Goal: Task Accomplishment & Management: Manage account settings

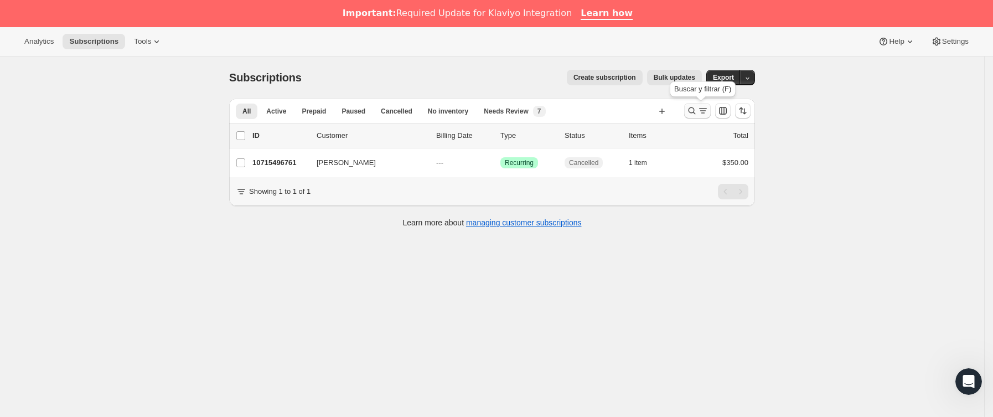
click at [692, 110] on icon "Buscar y filtrar resultados" at bounding box center [691, 110] width 11 height 11
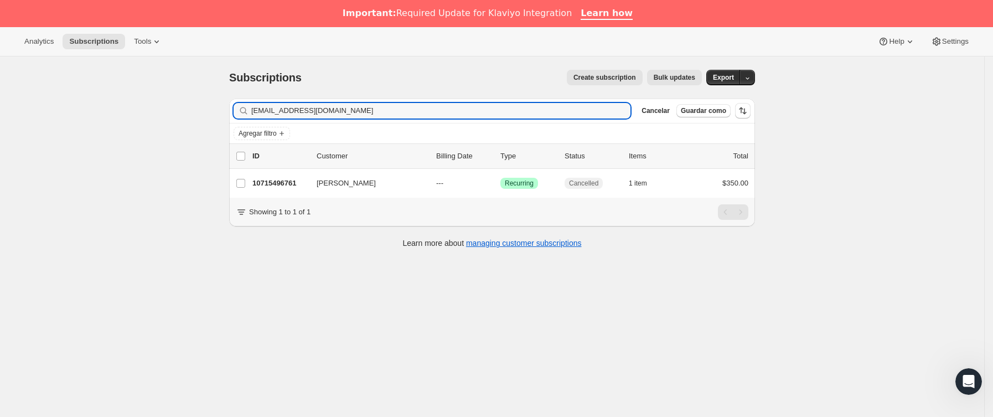
drag, startPoint x: 49, startPoint y: 107, endPoint x: 362, endPoint y: 136, distance: 314.5
click at [38, 107] on div "Subscriptions. Esta página está lista Subscriptions Create subscription Bulk up…" at bounding box center [492, 264] width 984 height 417
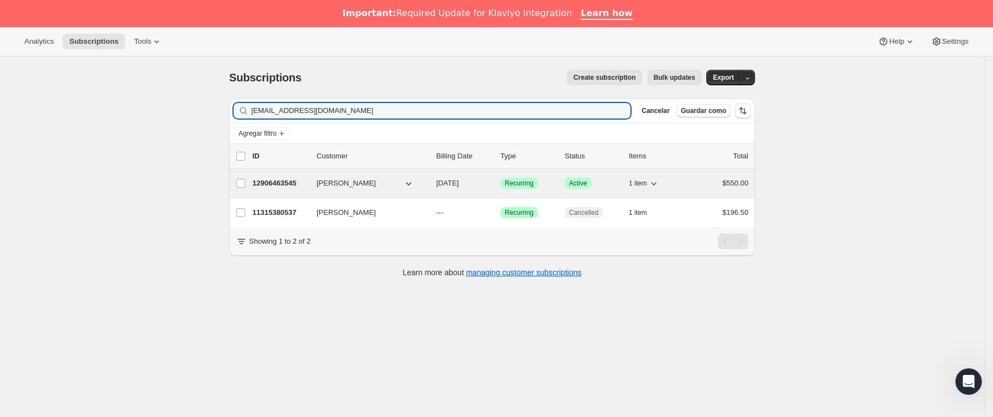
type input "kiiwiita1326@gmail.com"
click at [297, 184] on p "12906463545" at bounding box center [279, 183] width 55 height 11
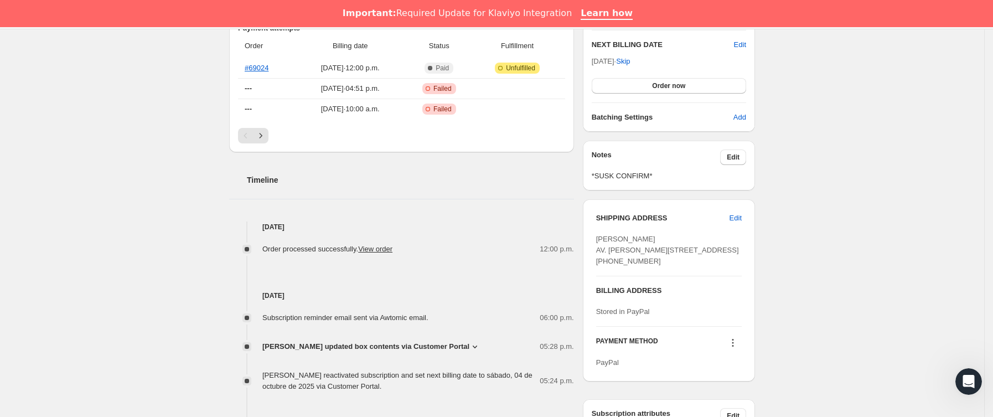
scroll to position [332, 0]
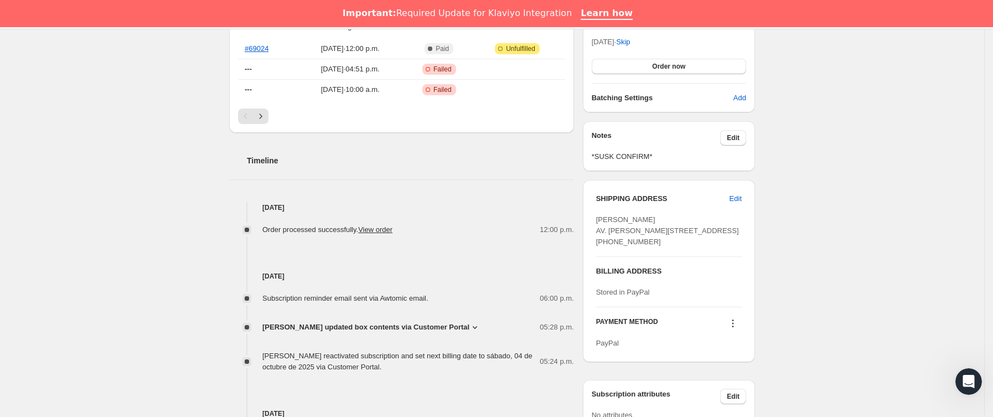
click at [412, 330] on span "JENNIFER LAUTERIO updated box contents via Customer Portal" at bounding box center [365, 326] width 207 height 11
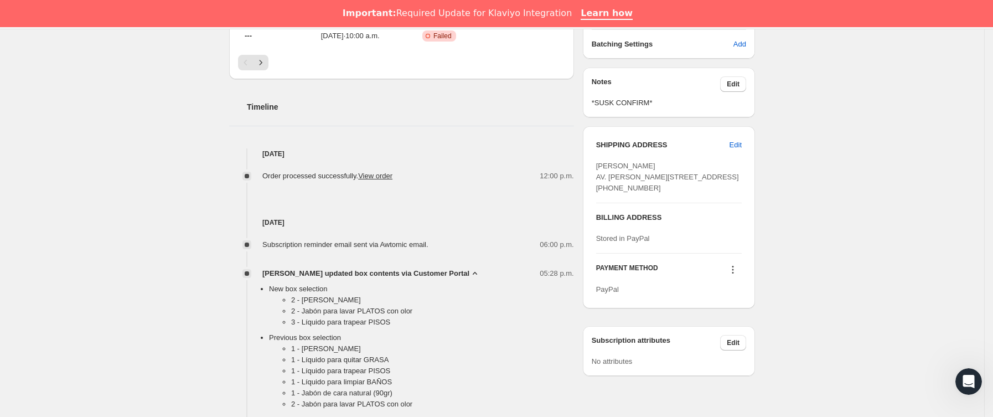
scroll to position [415, 0]
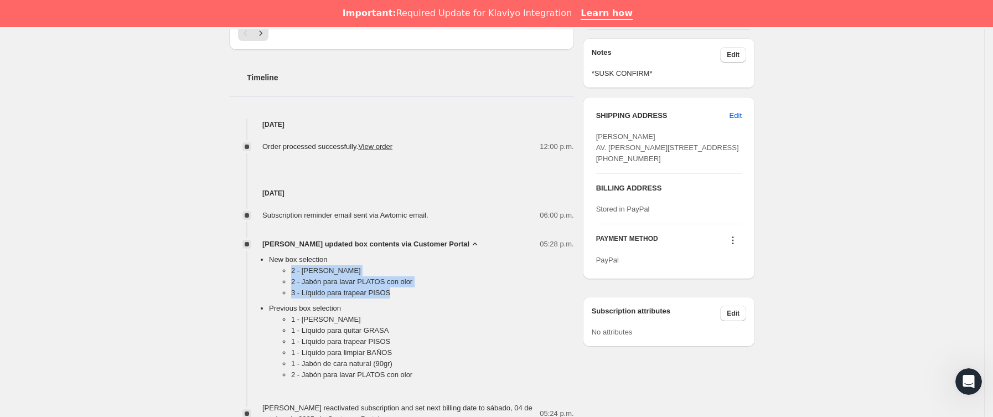
drag, startPoint x: 286, startPoint y: 272, endPoint x: 408, endPoint y: 297, distance: 125.3
click at [408, 297] on ul "2 - Jabón Cuerpo 2 - Jabón para lavar PLATOS con olor 3 - Líquido para trapear …" at bounding box center [421, 284] width 305 height 38
copy ul "2 - Jabón Cuerpo 2 - Jabón para lavar PLATOS con olor 3 - Líquido para trapear …"
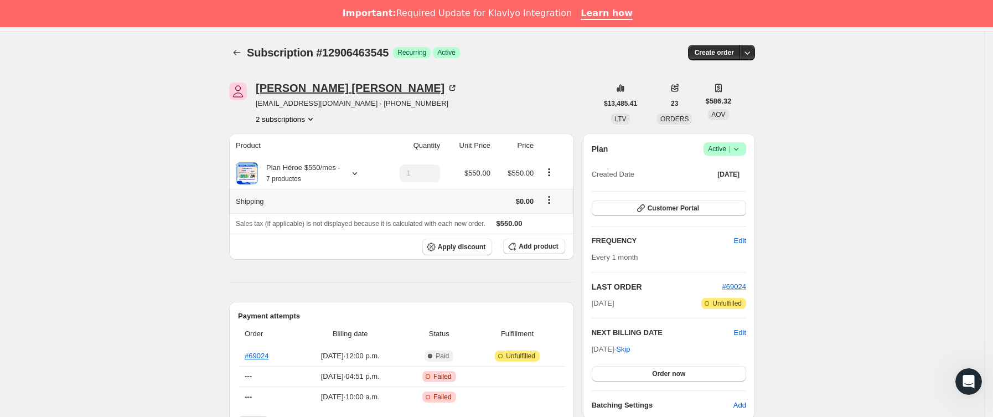
scroll to position [0, 0]
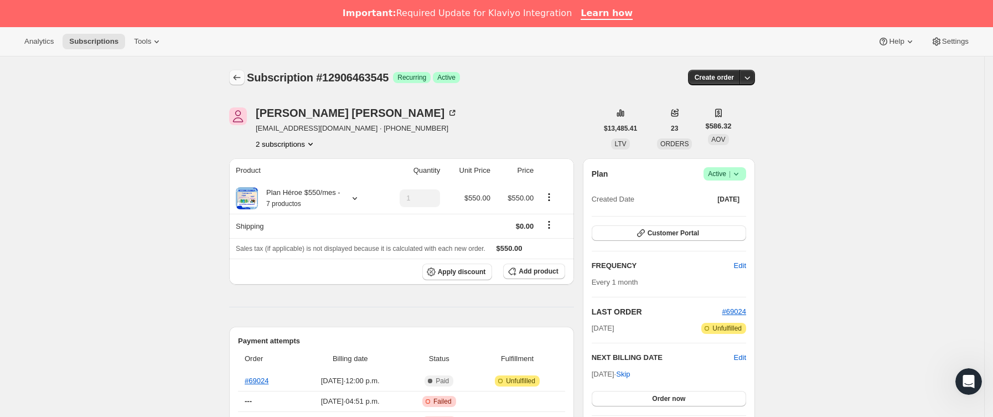
click at [242, 82] on icon "Subscriptions" at bounding box center [236, 77] width 11 height 11
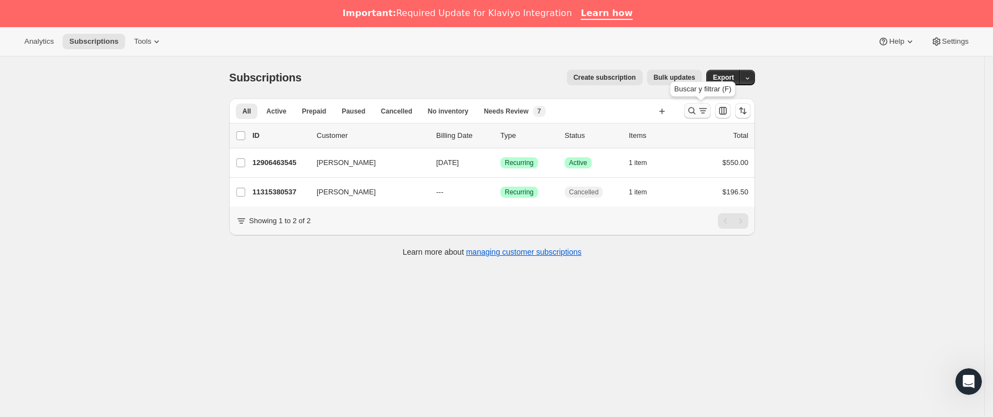
click at [706, 105] on icon "Buscar y filtrar resultados" at bounding box center [702, 110] width 11 height 11
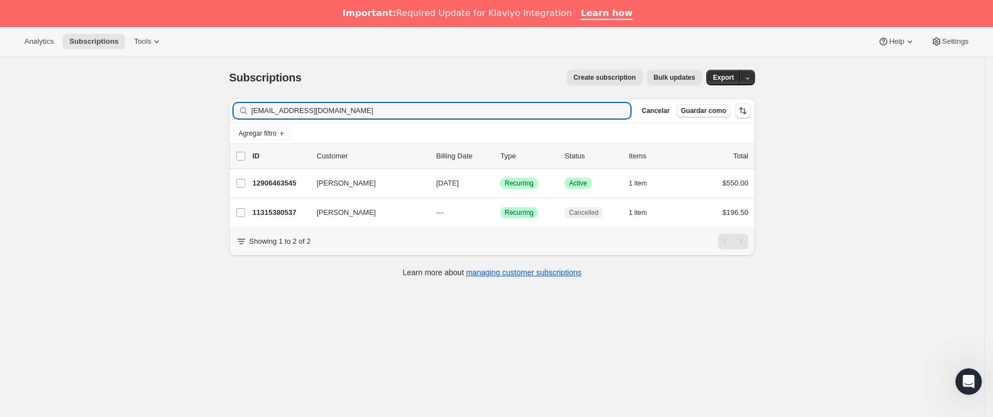
drag, startPoint x: 146, startPoint y: 135, endPoint x: 76, endPoint y: 144, distance: 70.3
click at [68, 144] on div "Subscriptions. Esta página está lista Subscriptions Create subscription Bulk up…" at bounding box center [492, 264] width 984 height 417
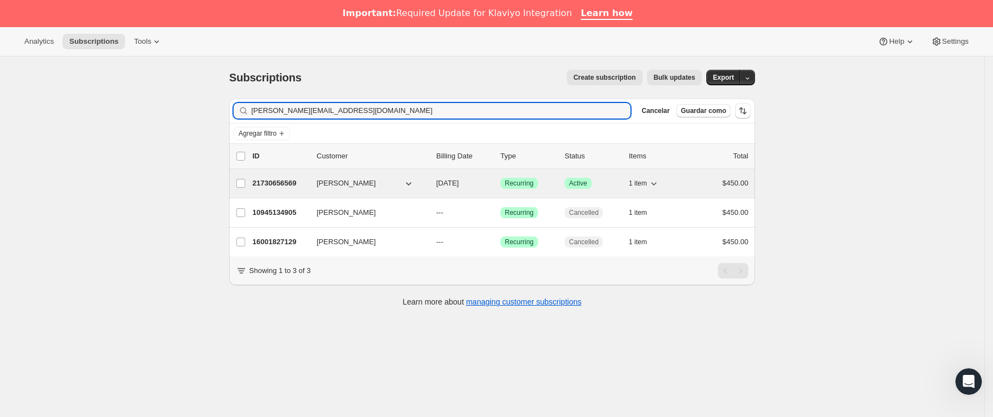
type input "Fernanda.valtor@gmail.com"
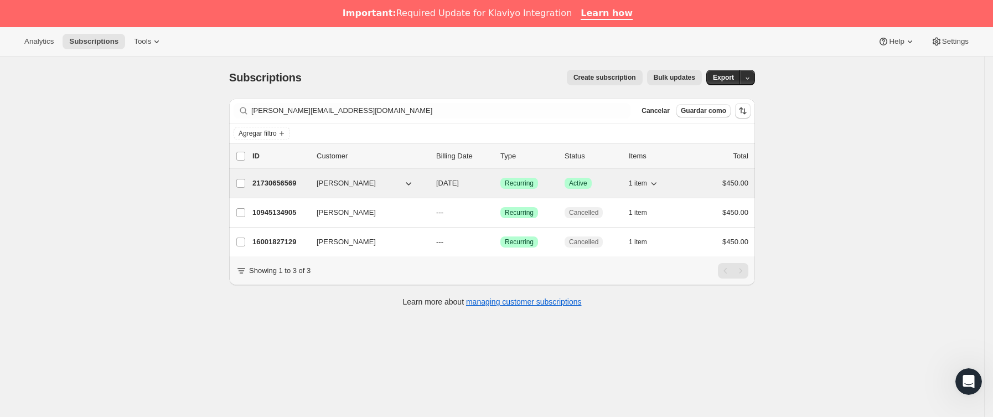
click at [299, 184] on p "21730656569" at bounding box center [279, 183] width 55 height 11
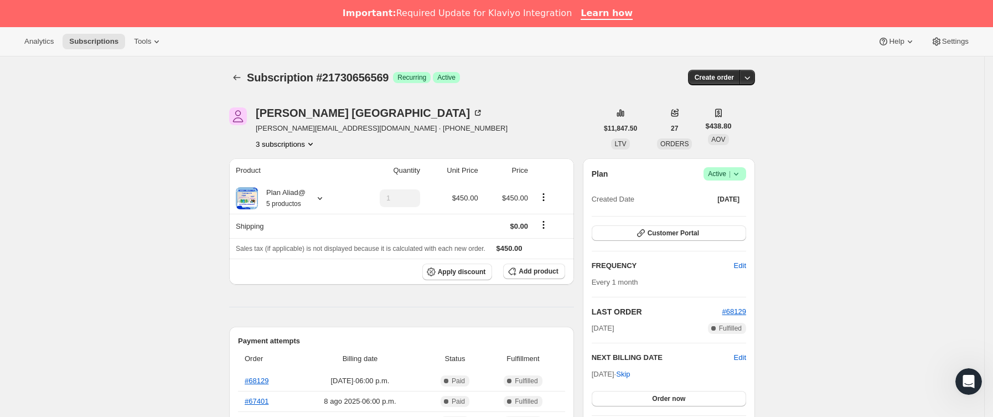
click at [739, 176] on icon at bounding box center [735, 173] width 11 height 11
click at [723, 220] on span "Cancel subscription" at bounding box center [729, 214] width 63 height 11
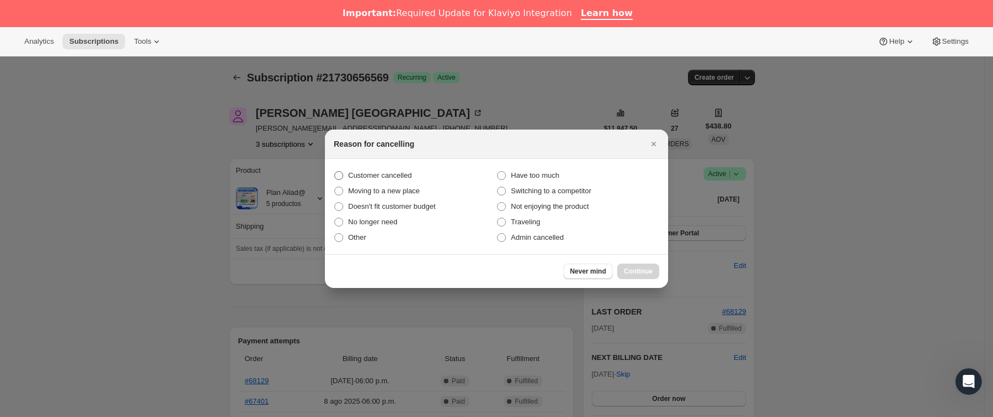
click at [355, 177] on span "Customer cancelled" at bounding box center [380, 175] width 64 height 8
click at [335, 172] on input "Customer cancelled" at bounding box center [334, 171] width 1 height 1
radio input "true"
click at [631, 269] on span "Continue" at bounding box center [638, 271] width 29 height 9
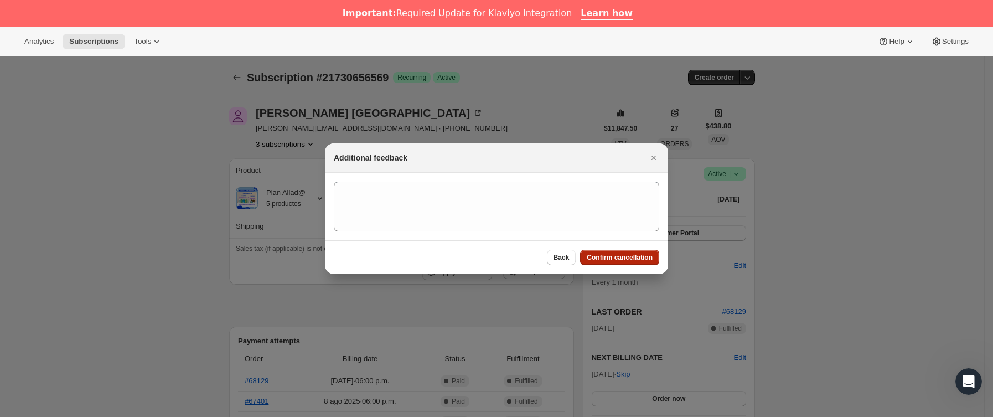
click at [626, 251] on button "Confirm cancellation" at bounding box center [619, 257] width 79 height 15
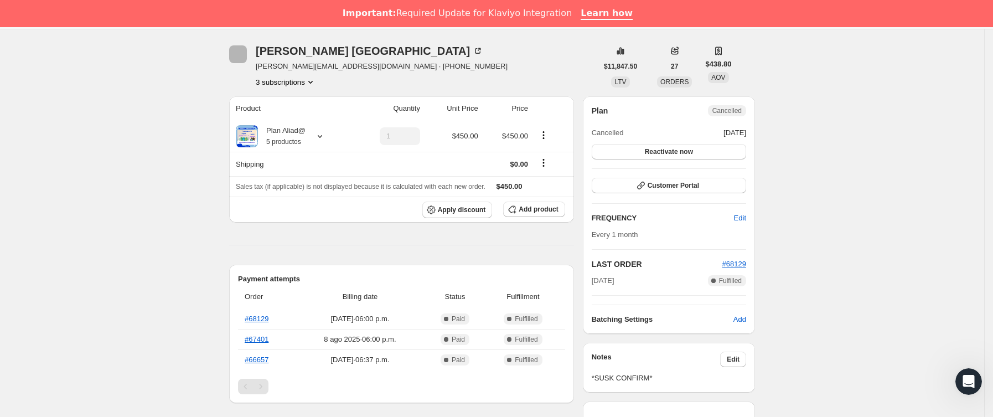
scroll to position [332, 0]
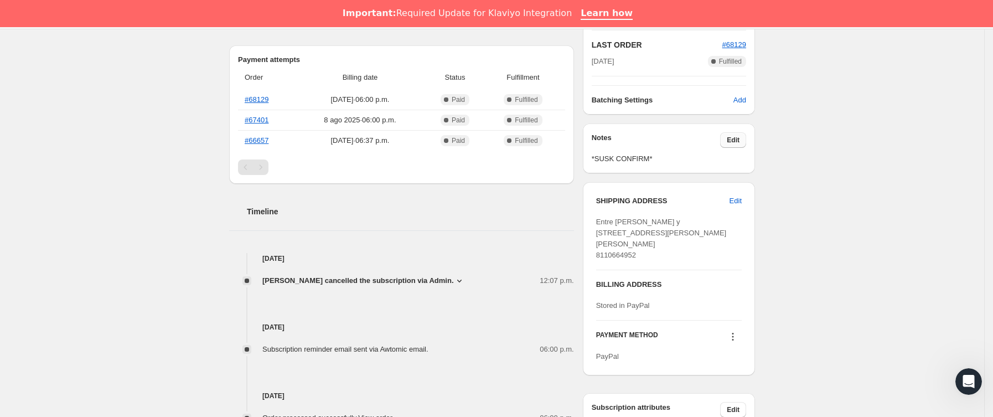
click at [730, 140] on button "Edit" at bounding box center [733, 139] width 26 height 15
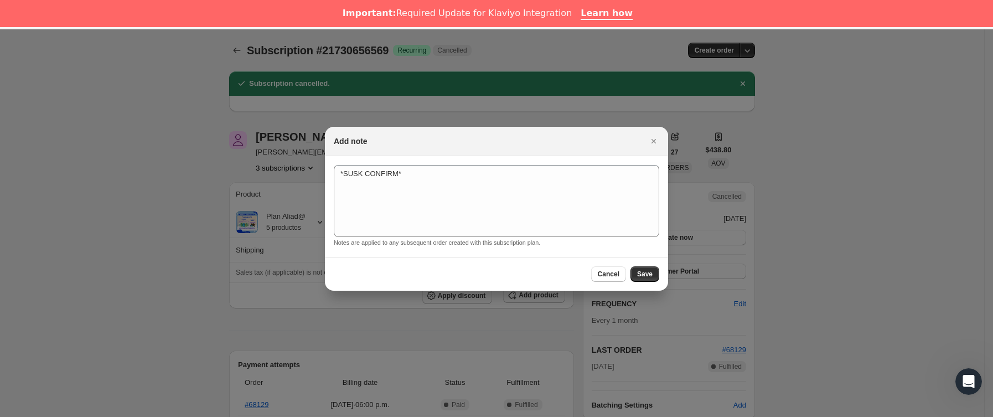
scroll to position [27, 0]
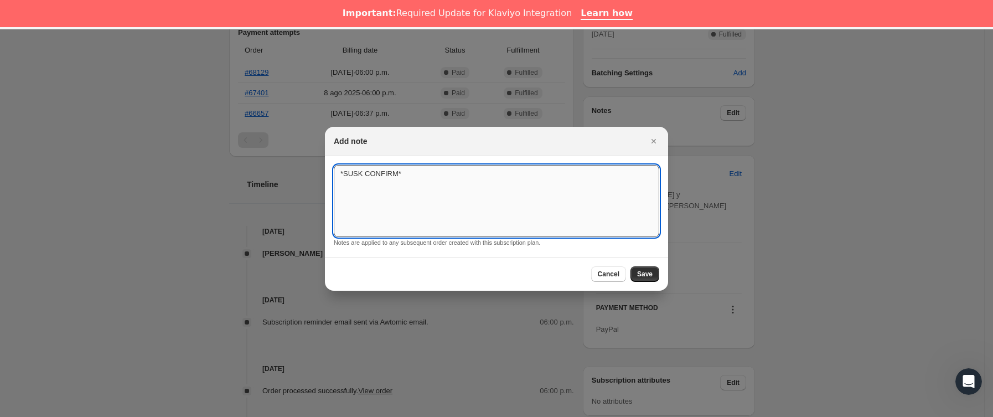
click at [442, 181] on textarea "*SUSK CONFIRM*" at bounding box center [496, 201] width 325 height 72
type textarea "*SUSK CONFIRM* no indica"
click at [644, 271] on span "Save" at bounding box center [644, 273] width 15 height 9
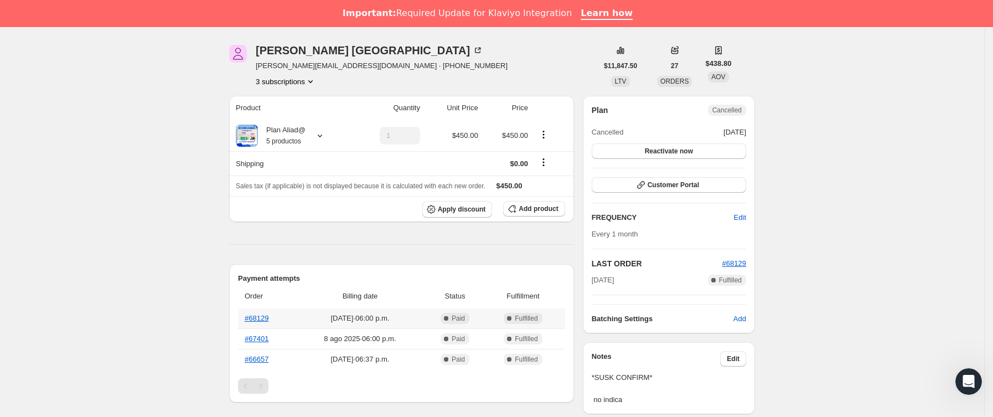
scroll to position [0, 0]
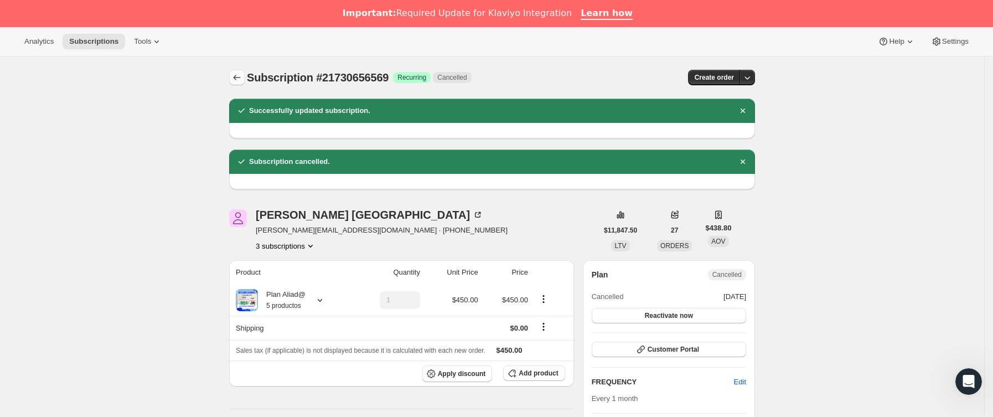
click at [241, 82] on icon "Subscriptions" at bounding box center [236, 77] width 11 height 11
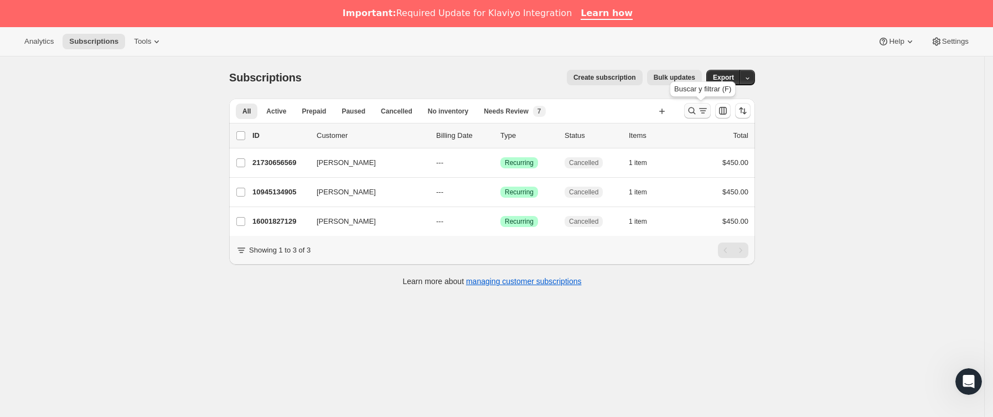
click at [708, 112] on icon "Buscar y filtrar resultados" at bounding box center [702, 110] width 11 height 11
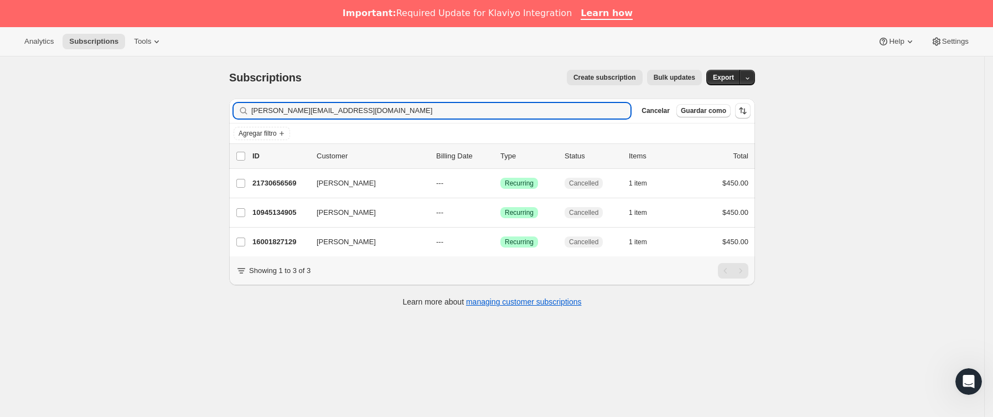
drag, startPoint x: 364, startPoint y: 110, endPoint x: 58, endPoint y: 108, distance: 305.4
click at [58, 108] on div "Subscriptions. Esta página está lista Subscriptions Create subscription Bulk up…" at bounding box center [492, 264] width 984 height 417
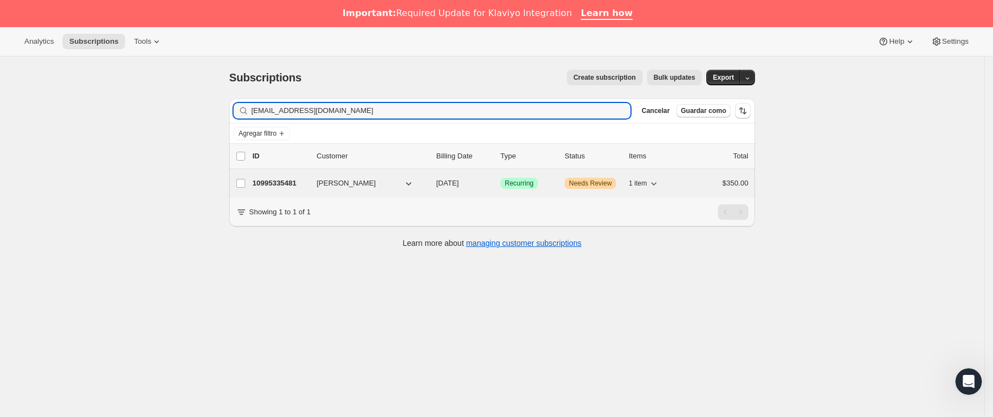
type input "itziag@gmail.com"
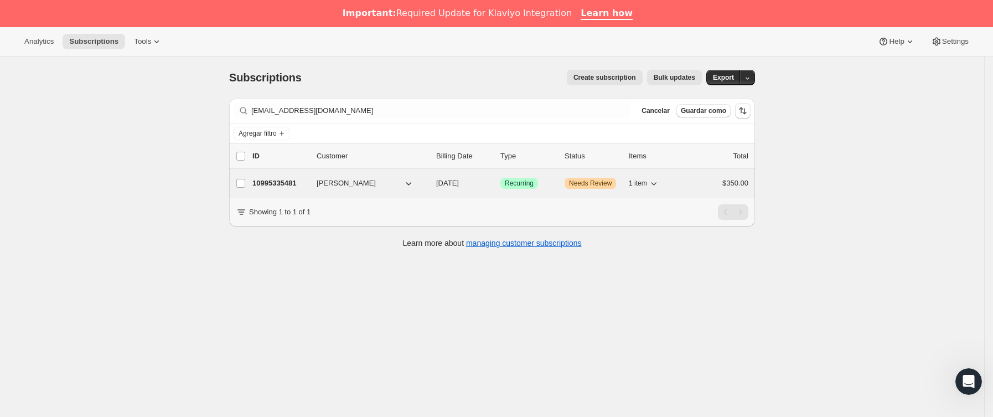
click at [308, 186] on p "10995335481" at bounding box center [279, 183] width 55 height 11
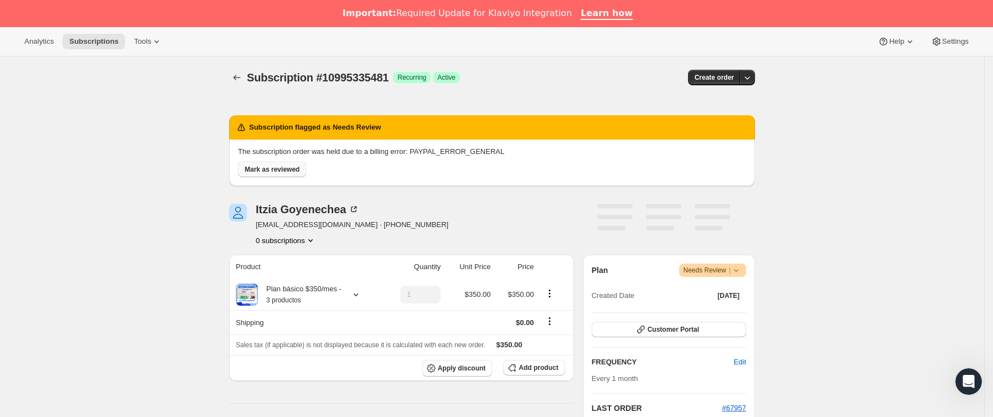
click at [277, 168] on span "Mark as reviewed" at bounding box center [272, 169] width 55 height 9
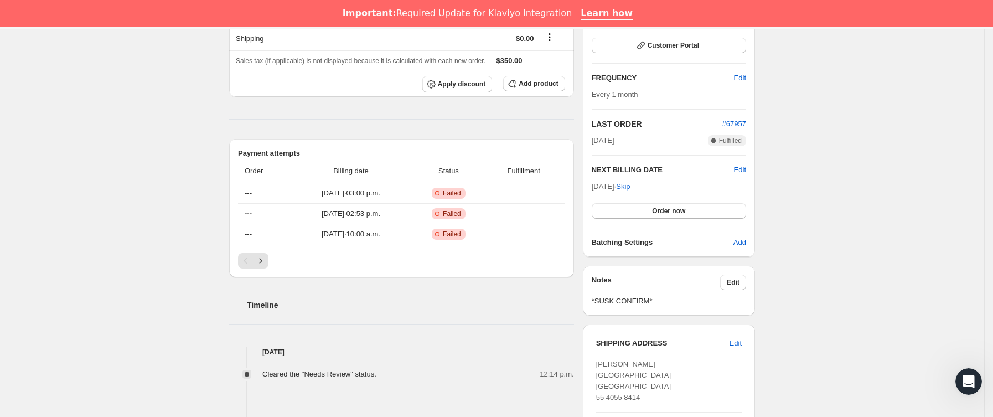
scroll to position [249, 0]
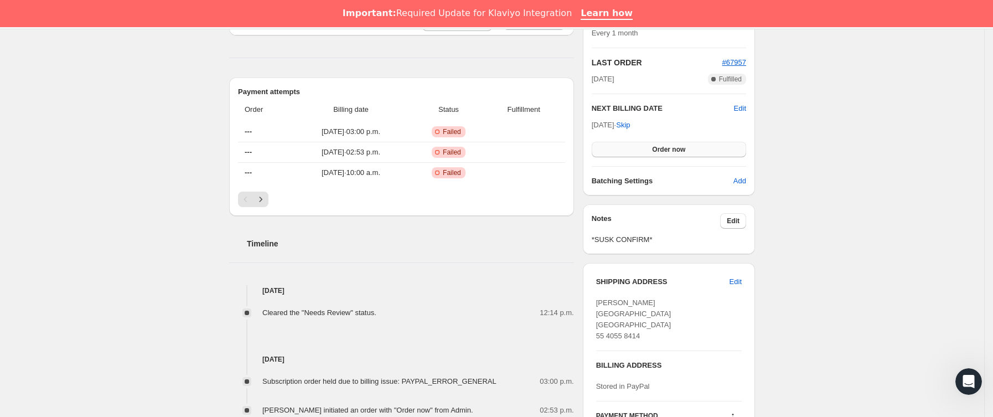
click at [672, 147] on span "Order now" at bounding box center [668, 149] width 33 height 9
click at [672, 147] on span "Click to confirm" at bounding box center [668, 149] width 50 height 9
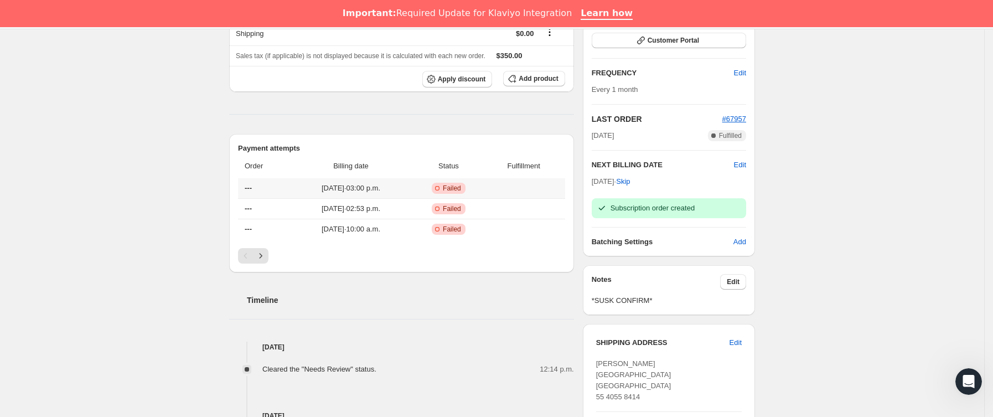
scroll to position [166, 0]
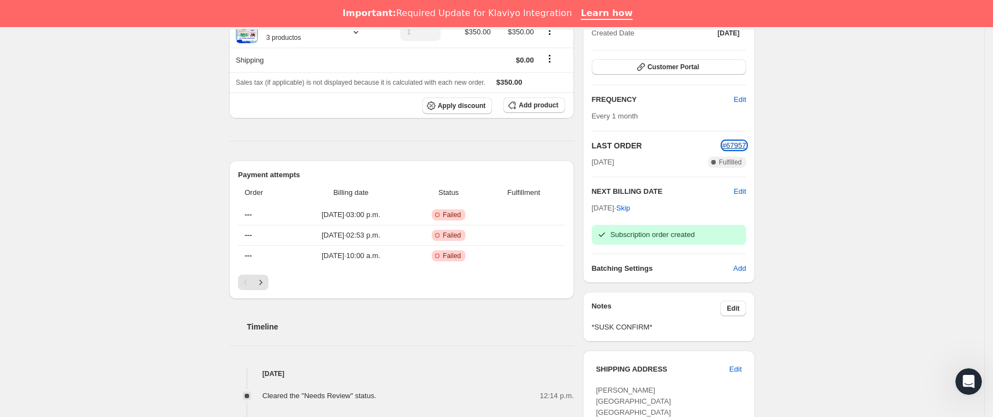
click at [736, 145] on span "#67957" at bounding box center [734, 145] width 24 height 8
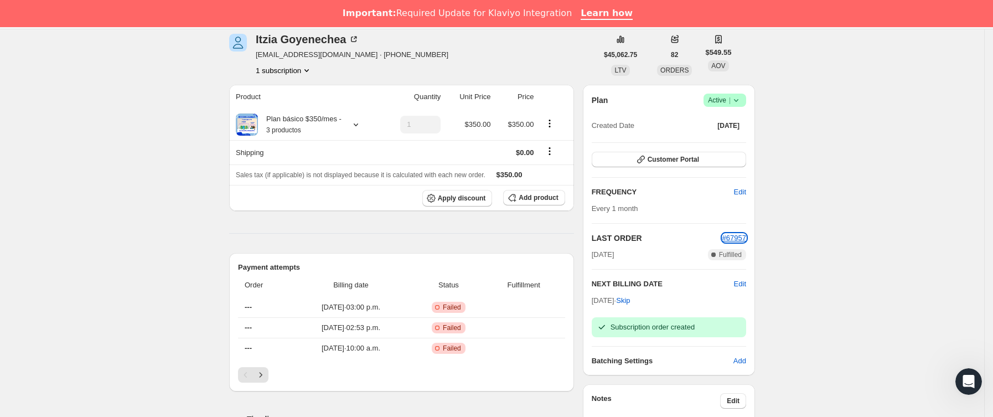
scroll to position [0, 0]
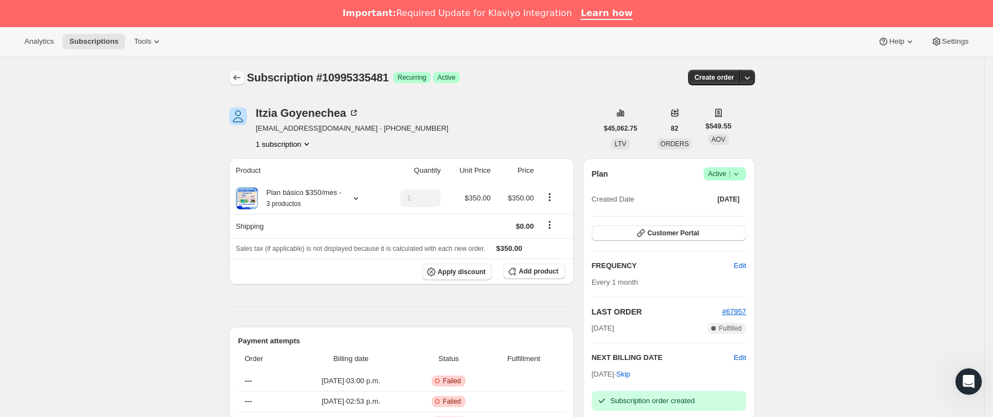
click at [243, 70] on button "Subscriptions" at bounding box center [236, 77] width 15 height 15
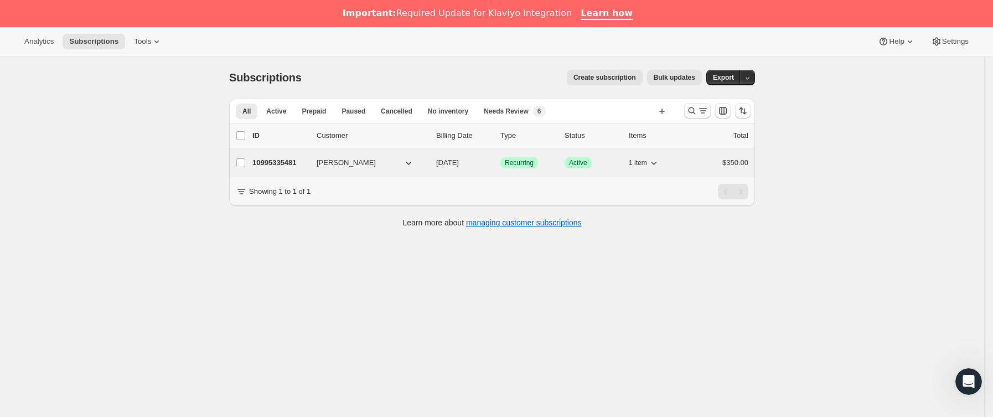
click at [299, 163] on p "10995335481" at bounding box center [279, 162] width 55 height 11
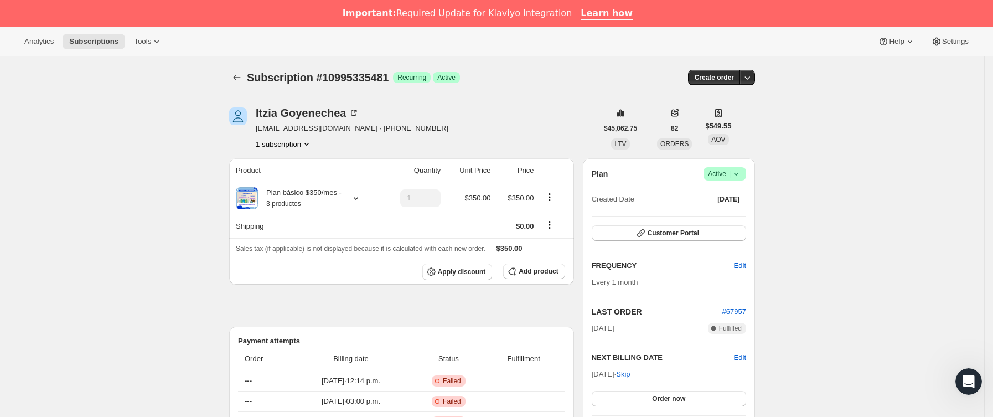
click at [741, 173] on icon at bounding box center [735, 173] width 11 height 11
click at [734, 210] on span "Cancel subscription" at bounding box center [729, 214] width 63 height 8
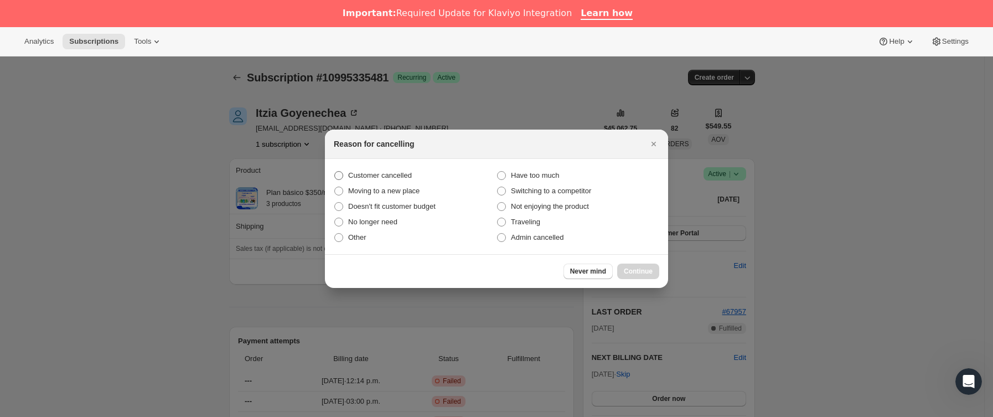
click at [401, 173] on span "Customer cancelled" at bounding box center [380, 175] width 64 height 8
click at [335, 172] on input "Customer cancelled" at bounding box center [334, 171] width 1 height 1
radio input "true"
click at [630, 268] on span "Continue" at bounding box center [638, 271] width 29 height 9
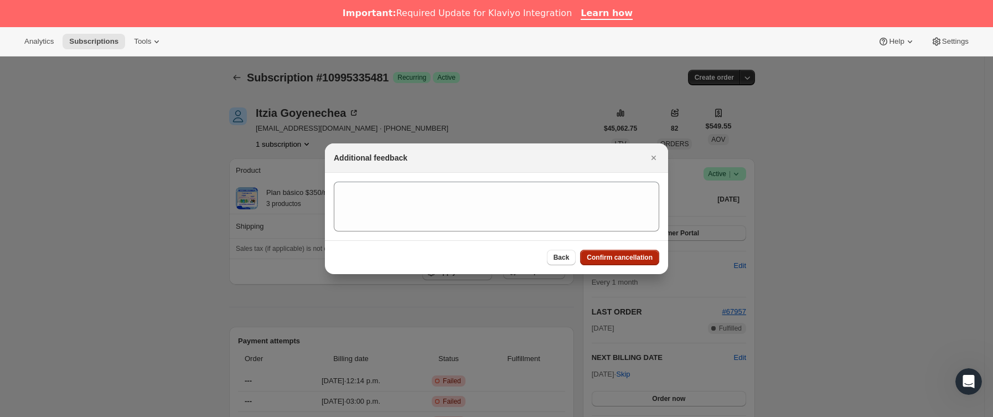
click at [626, 256] on span "Confirm cancellation" at bounding box center [620, 257] width 66 height 9
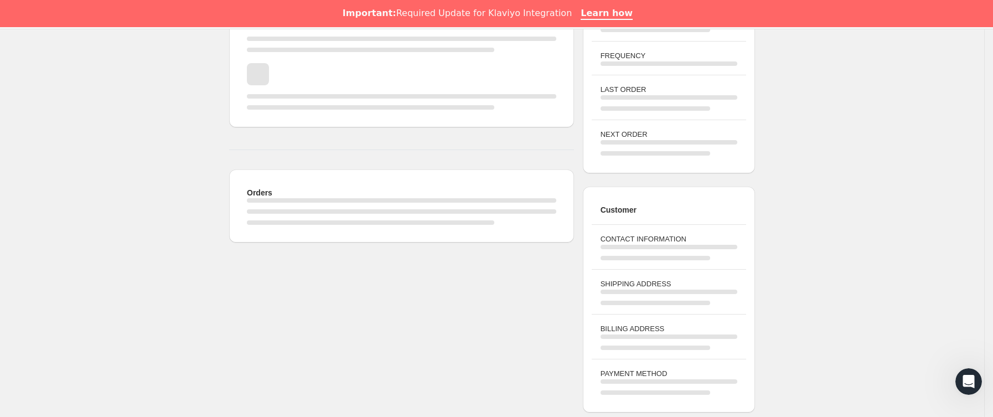
scroll to position [249, 0]
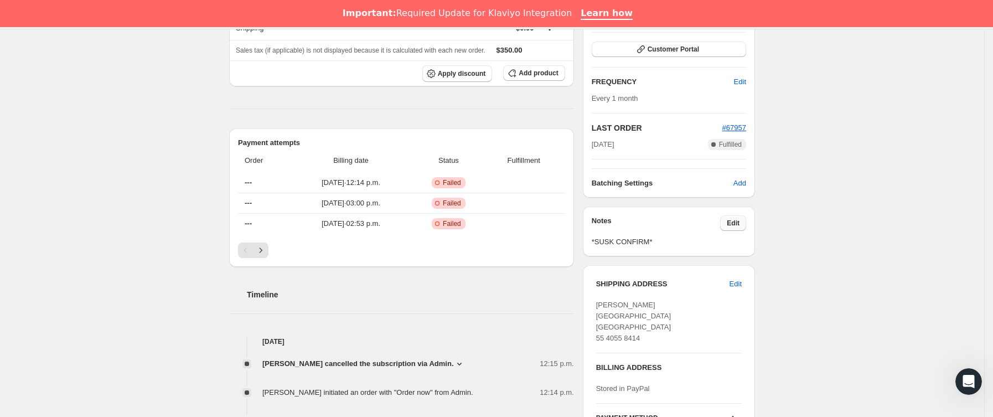
click at [730, 226] on button "Edit" at bounding box center [733, 222] width 26 height 15
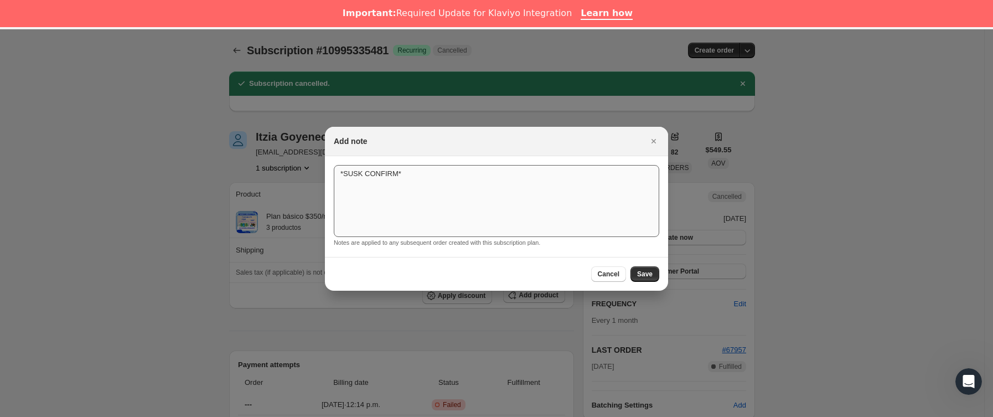
scroll to position [27, 0]
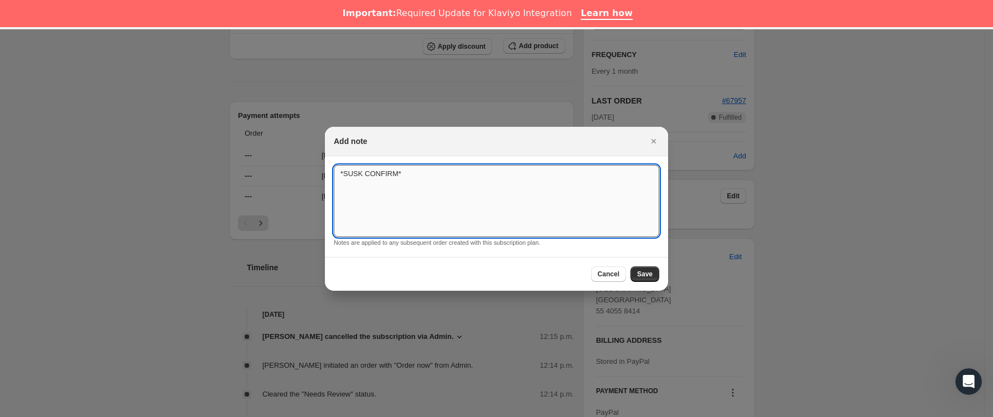
click at [530, 186] on textarea "*SUSK CONFIRM*" at bounding box center [496, 201] width 325 height 72
type textarea "*SUSK CONFIRM* problemas pago"
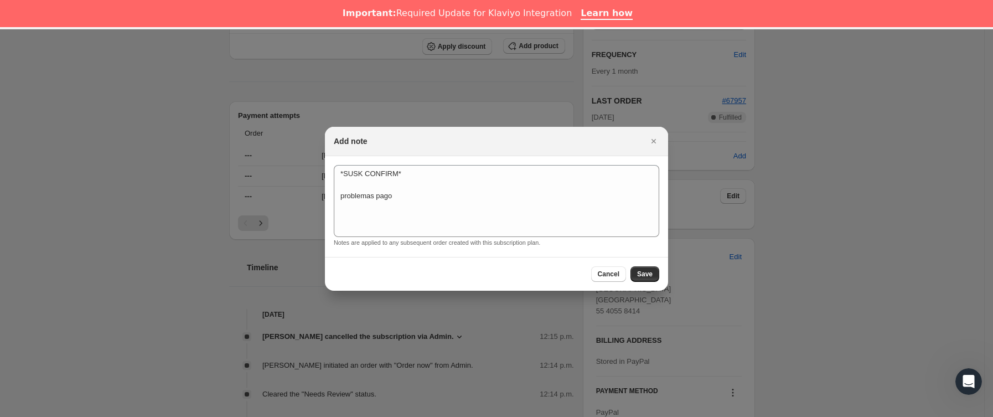
click at [659, 276] on div "Cancel Save" at bounding box center [496, 274] width 343 height 34
click at [653, 274] on button "Save" at bounding box center [644, 273] width 29 height 15
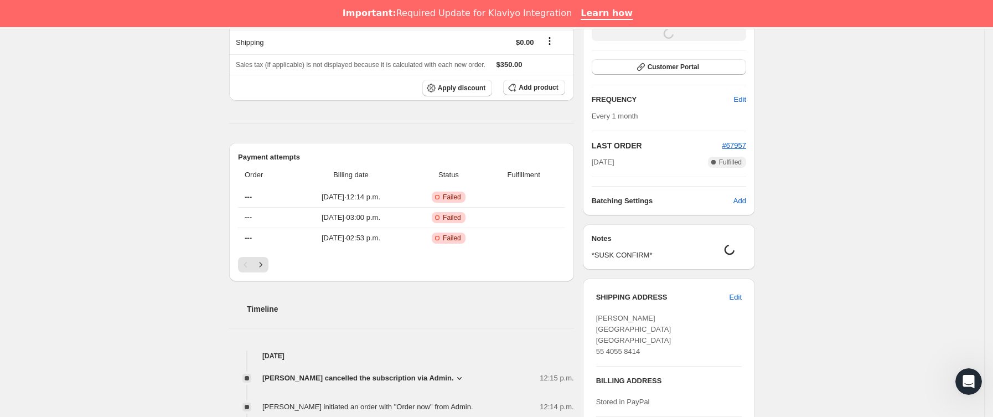
scroll to position [0, 0]
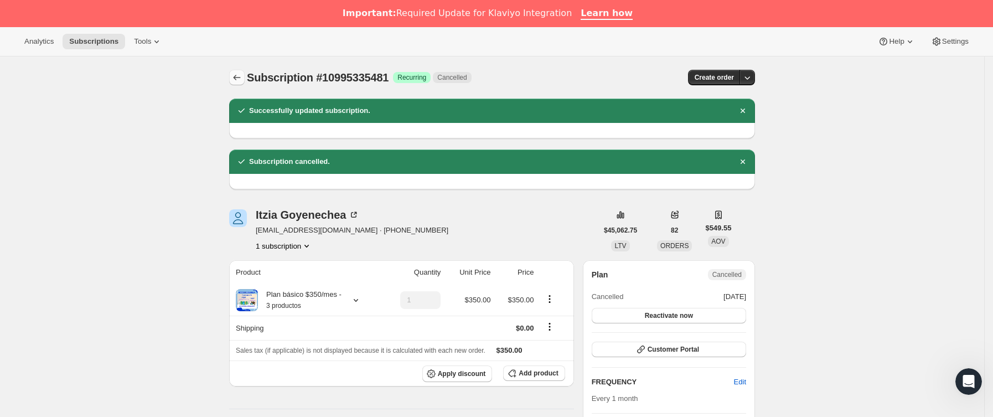
click at [239, 75] on icon "Subscriptions" at bounding box center [236, 77] width 11 height 11
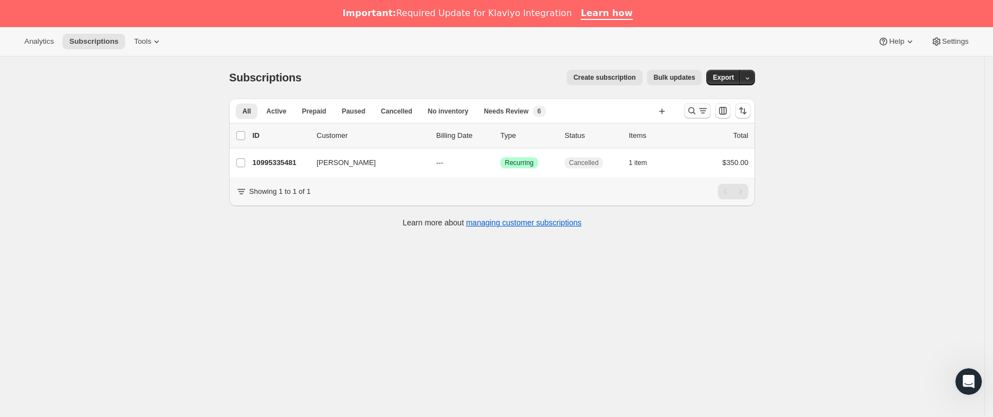
click at [708, 110] on icon "Buscar y filtrar resultados" at bounding box center [702, 110] width 11 height 11
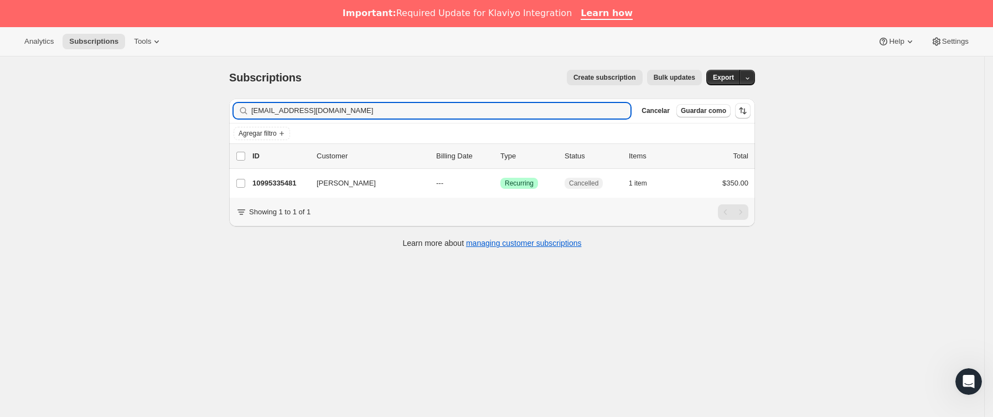
drag, startPoint x: 382, startPoint y: 113, endPoint x: 90, endPoint y: 113, distance: 292.7
click at [90, 113] on div "Subscriptions. Esta página está lista Subscriptions Create subscription Bulk up…" at bounding box center [492, 264] width 984 height 417
type input "mimopine@yahoo.com.mx"
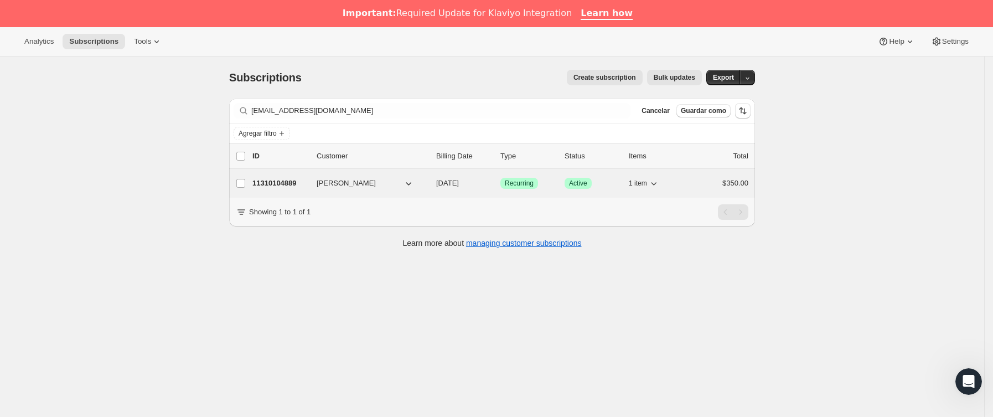
click at [294, 180] on p "11310104889" at bounding box center [279, 183] width 55 height 11
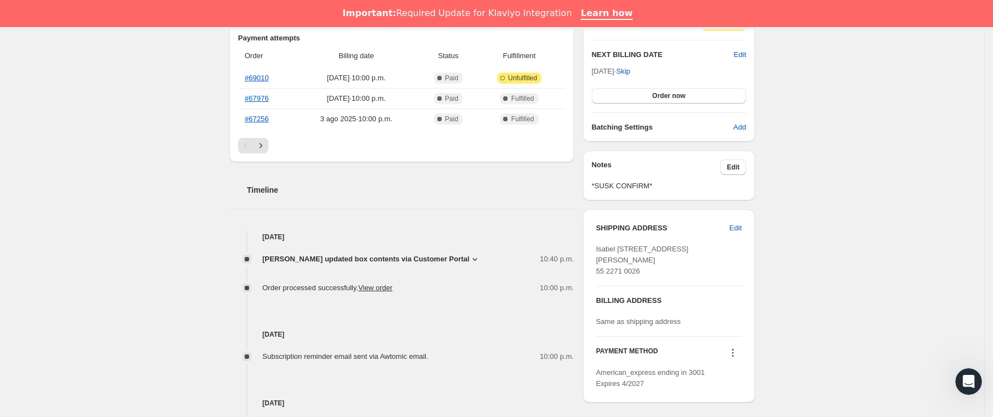
scroll to position [332, 0]
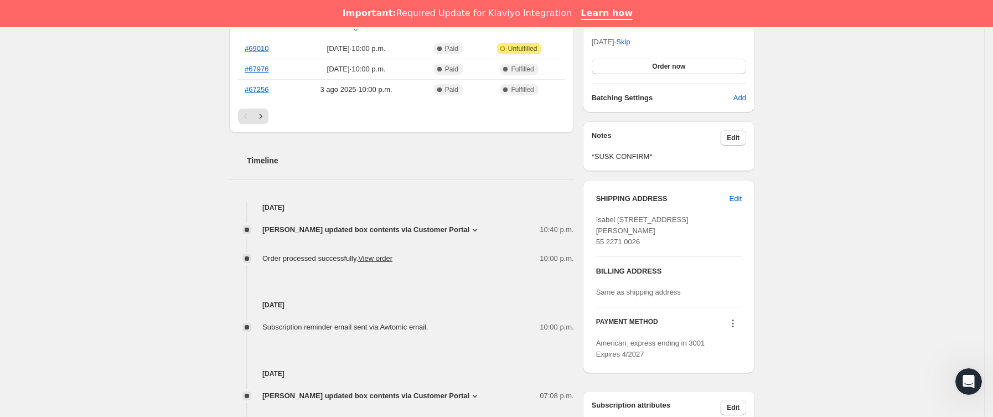
click at [427, 226] on span "Isabel Briuolo updated box contents via Customer Portal" at bounding box center [365, 229] width 207 height 11
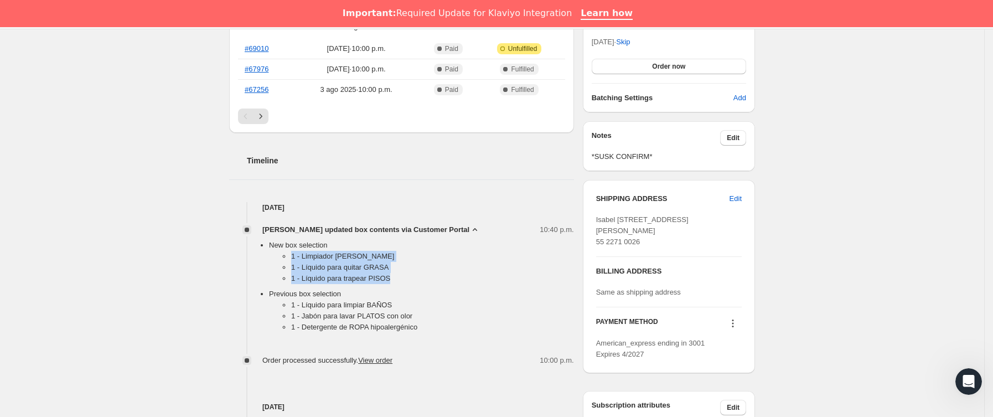
drag, startPoint x: 284, startPoint y: 261, endPoint x: 399, endPoint y: 286, distance: 117.2
click at [399, 286] on ul "1 - Limpiador de MADERA 1 - Líquido para quitar GRASA 1 - Líquido para trapear …" at bounding box center [421, 270] width 305 height 38
copy ul "1 - Limpiador de MADERA 1 - Líquido para quitar GRASA 1 - Líquido para trapear …"
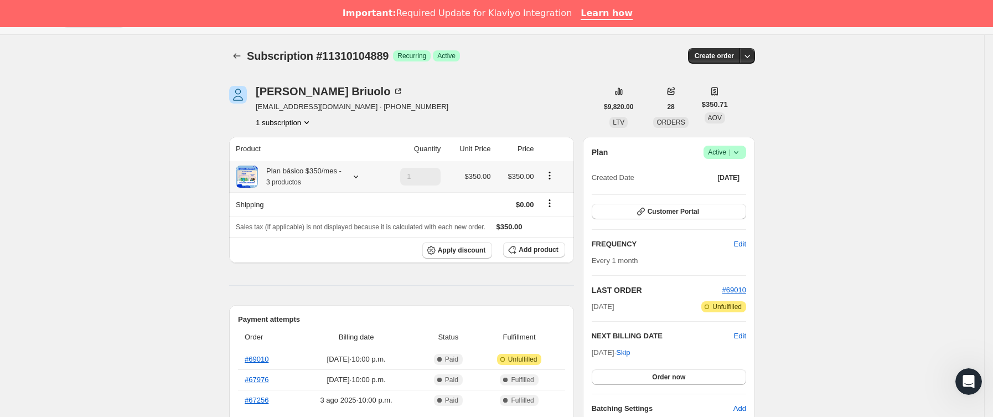
scroll to position [0, 0]
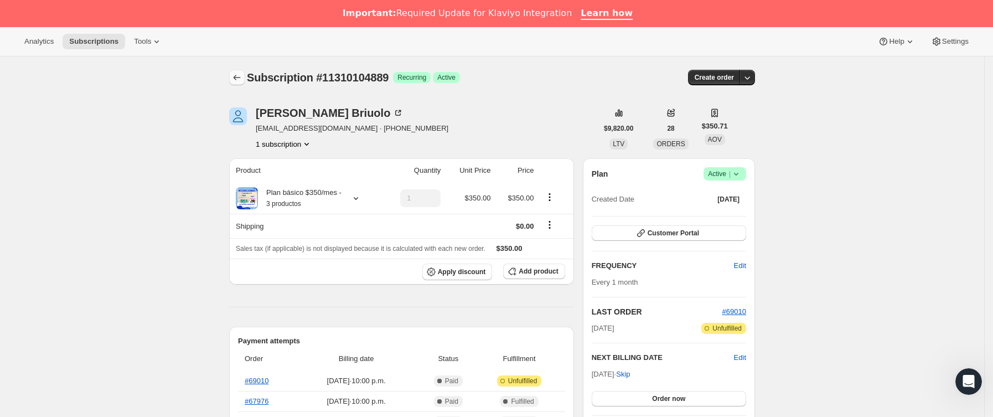
click at [240, 81] on icon "Subscriptions" at bounding box center [236, 77] width 11 height 11
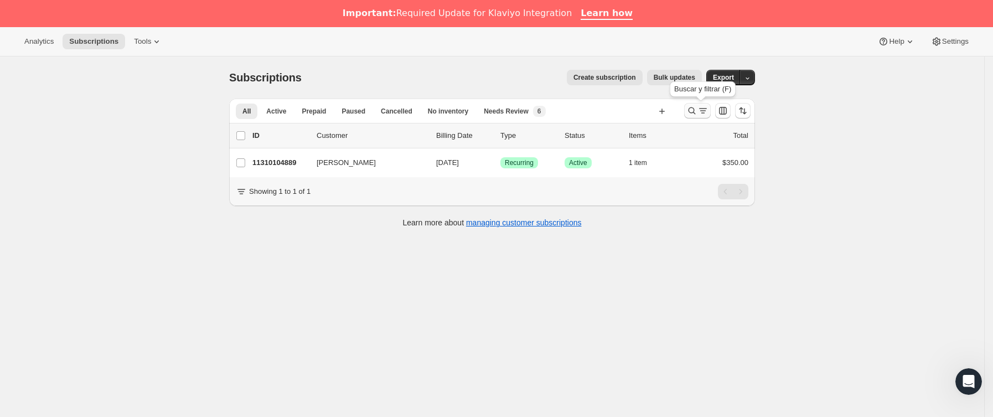
click at [697, 108] on icon "Buscar y filtrar resultados" at bounding box center [691, 110] width 11 height 11
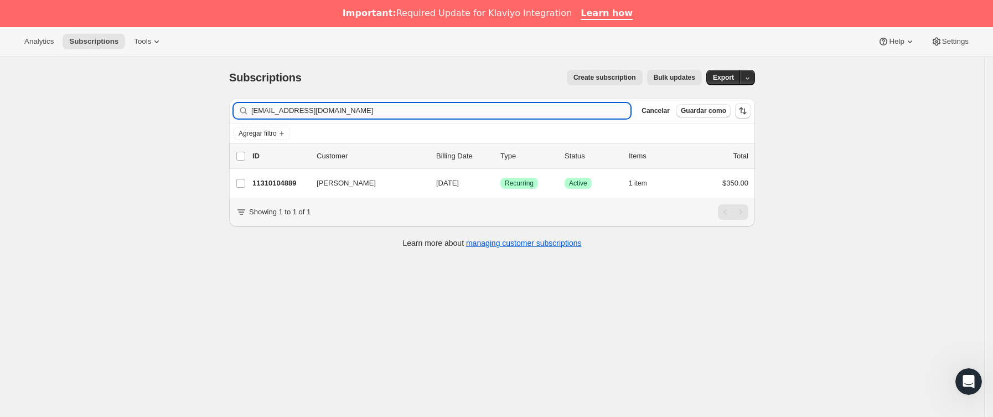
drag, startPoint x: 397, startPoint y: 105, endPoint x: 339, endPoint y: 106, distance: 58.7
click at [102, 103] on div "Subscriptions. Esta página está lista Subscriptions Create subscription Bulk up…" at bounding box center [492, 264] width 984 height 417
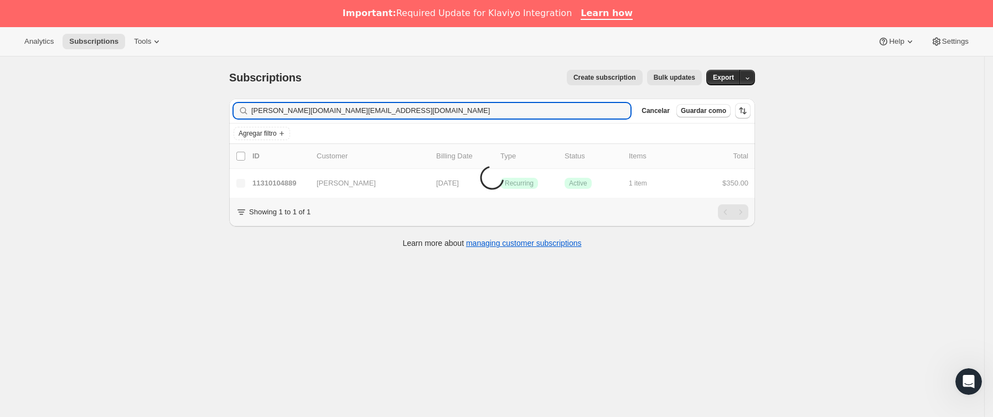
type input "leida.gn@gmail.com"
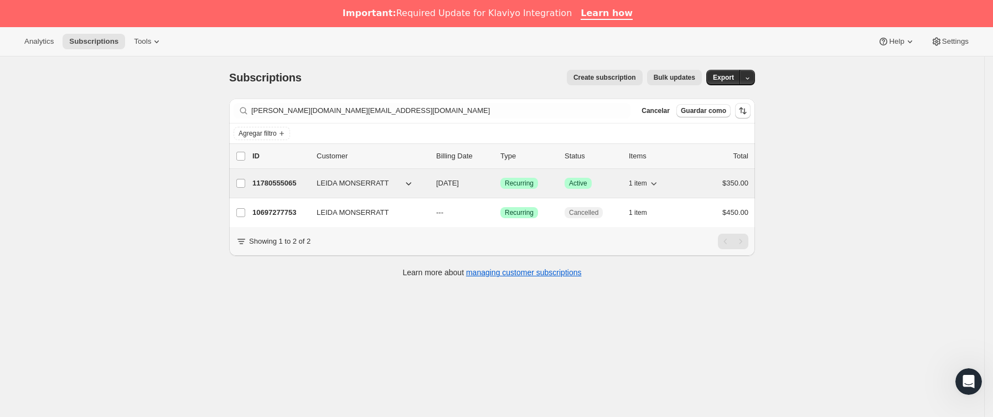
click at [312, 188] on div "11780555065 LEIDA MONSERRATT 11/04/2025 Logrado Recurring Logrado Active 1 item…" at bounding box center [500, 182] width 496 height 15
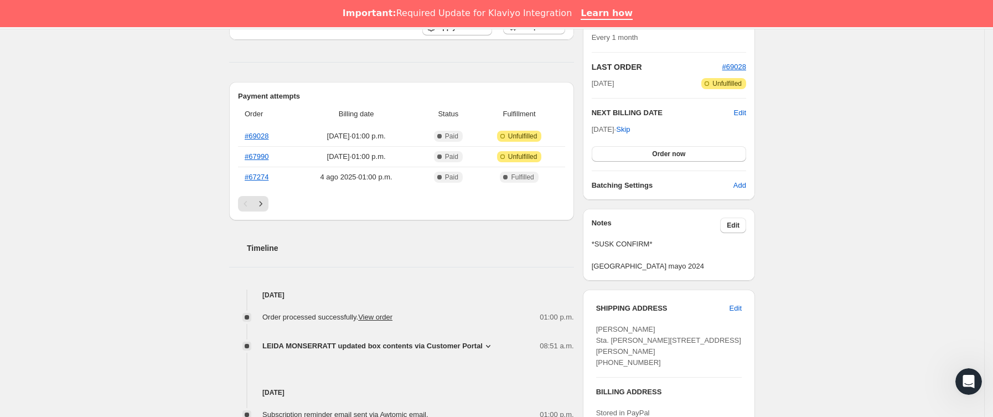
scroll to position [249, 0]
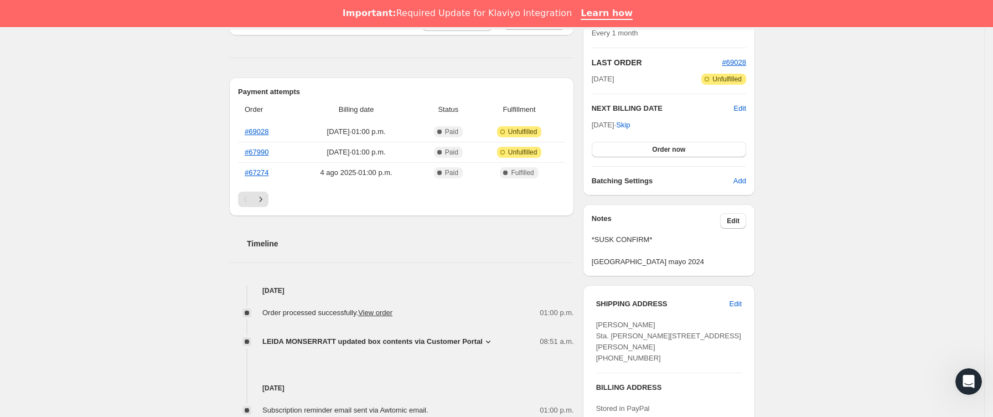
click at [377, 342] on span "LEIDA MONSERRATT updated box contents via Customer Portal" at bounding box center [372, 341] width 220 height 11
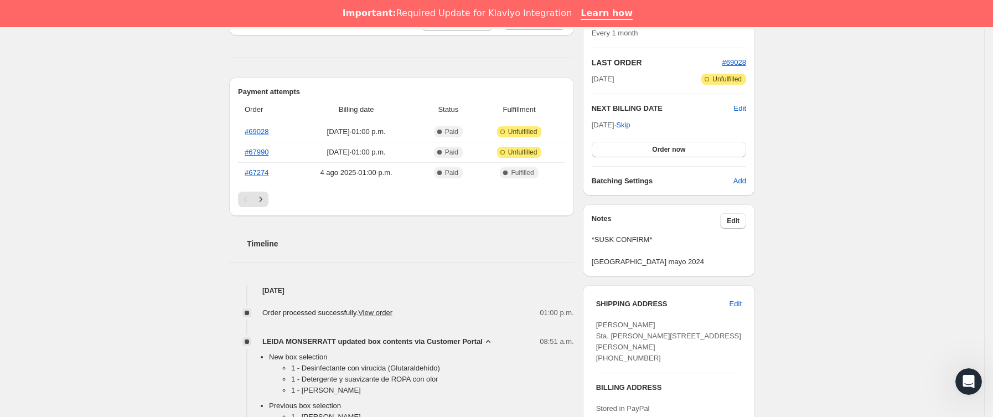
scroll to position [332, 0]
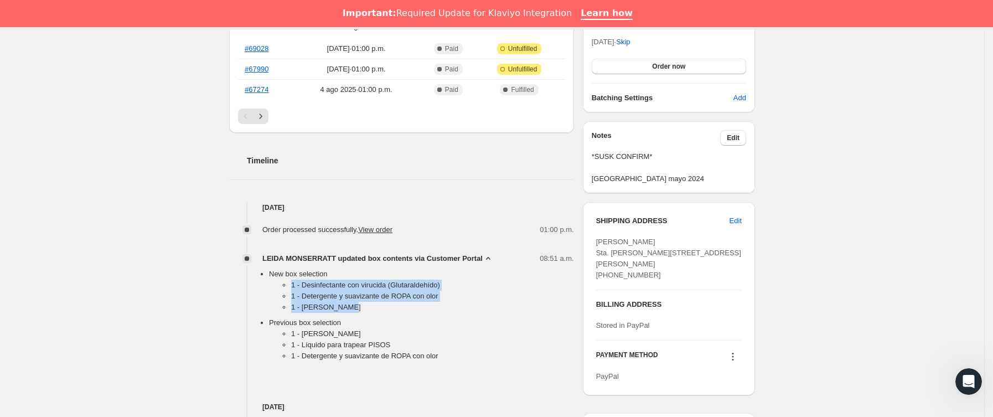
drag, startPoint x: 290, startPoint y: 287, endPoint x: 364, endPoint y: 309, distance: 76.8
click at [364, 309] on ul "1 - Desinfectante con virucida (Glutaraldehído) 1 - Detergente y suavizante de …" at bounding box center [421, 298] width 305 height 38
copy ul "1 - Desinfectante con virucida (Glutaraldehído) 1 - Detergente y suavizante de …"
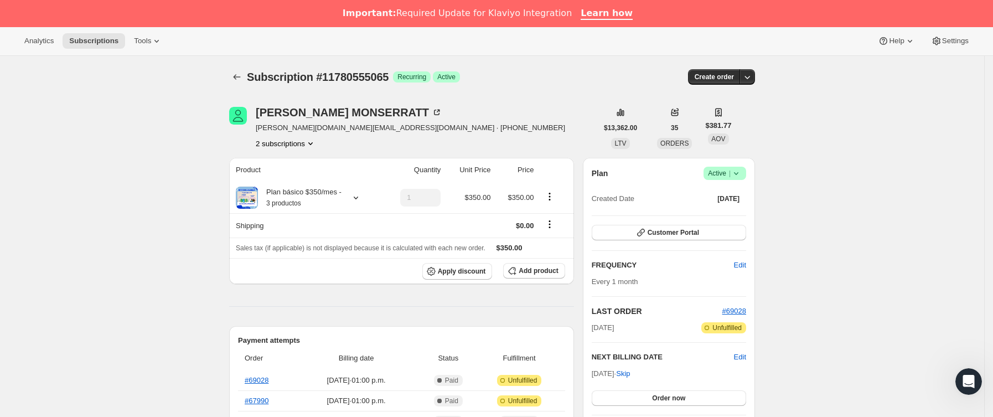
scroll to position [0, 0]
click at [242, 74] on icon "Subscriptions" at bounding box center [236, 77] width 11 height 11
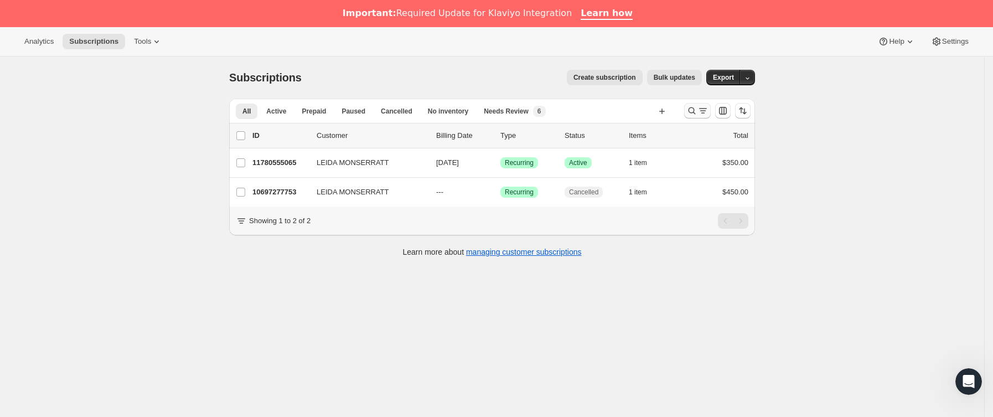
click at [710, 115] on button "Buscar y filtrar resultados" at bounding box center [697, 110] width 27 height 15
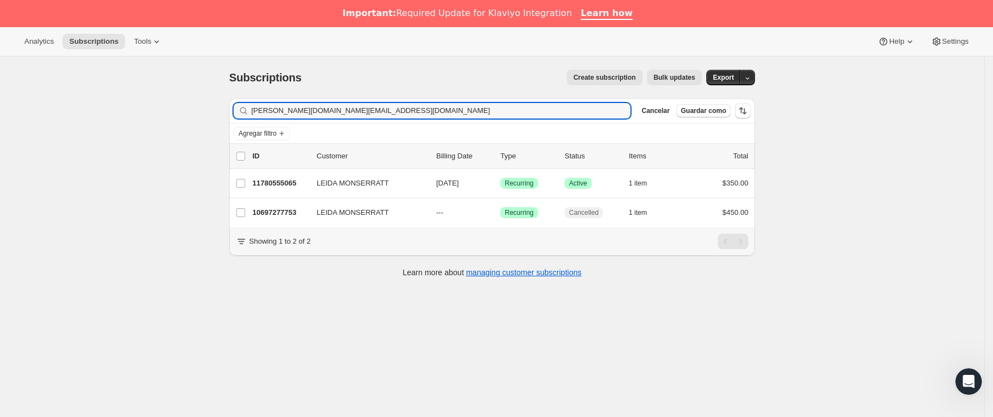
drag, startPoint x: 323, startPoint y: 108, endPoint x: 64, endPoint y: 134, distance: 260.2
click at [65, 133] on div "Subscriptions. Esta página está lista Subscriptions Create subscription Bulk up…" at bounding box center [492, 264] width 984 height 417
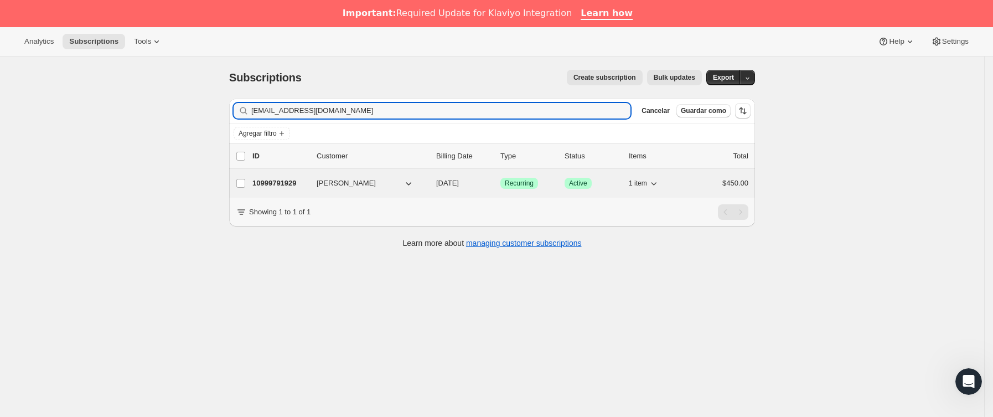
type input "phoebe7494@hotmail.com"
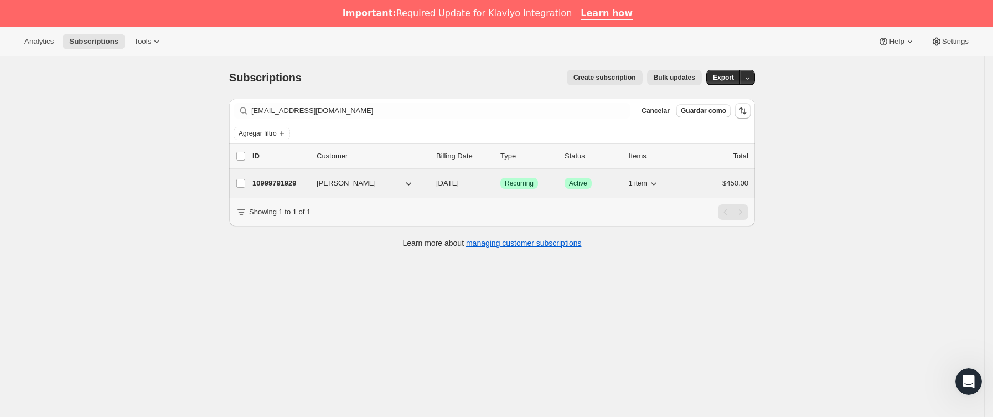
click at [324, 189] on span "Edith Llanos" at bounding box center [345, 183] width 59 height 11
click at [301, 183] on p "10999791929" at bounding box center [279, 183] width 55 height 11
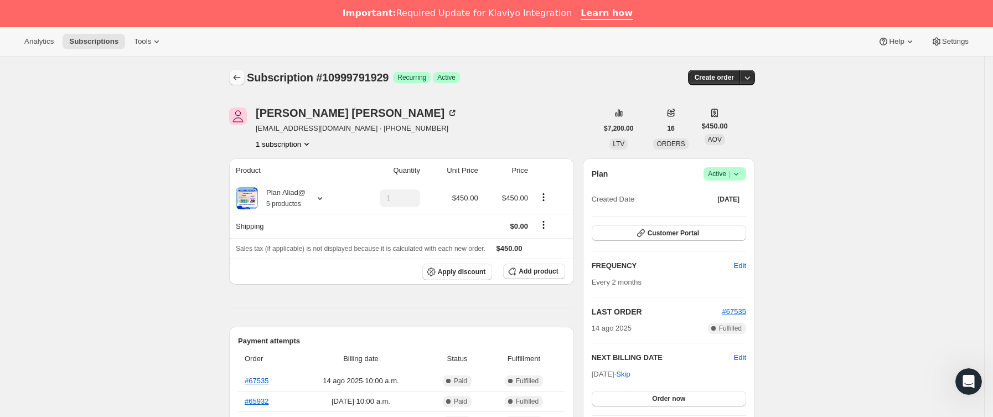
click at [242, 73] on icon "Subscriptions" at bounding box center [236, 77] width 11 height 11
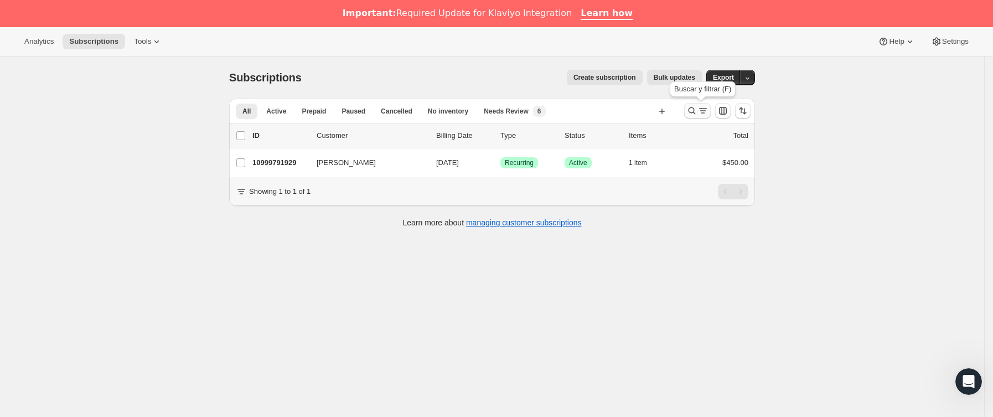
click at [704, 110] on icon "Buscar y filtrar resultados" at bounding box center [702, 110] width 11 height 11
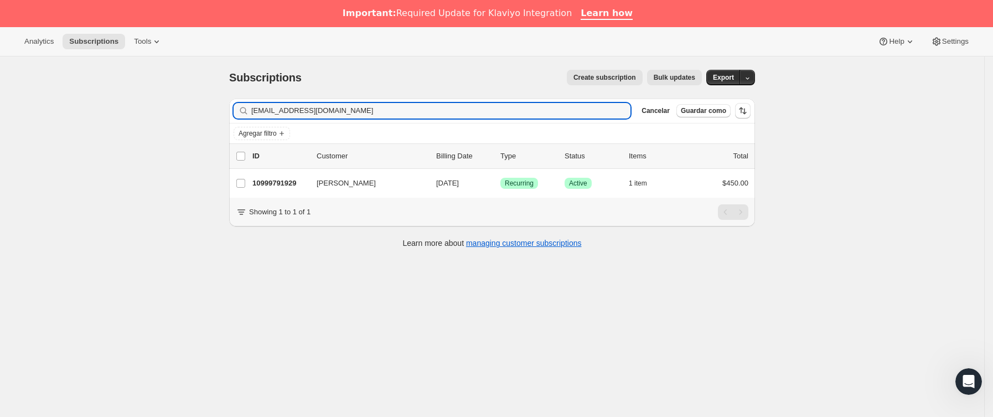
drag, startPoint x: 169, startPoint y: 108, endPoint x: 55, endPoint y: 107, distance: 114.0
click at [37, 108] on div "Subscriptions. Esta página está lista Subscriptions Create subscription Bulk up…" at bounding box center [492, 264] width 984 height 417
type input "[EMAIL_ADDRESS][DOMAIN_NAME]"
drag, startPoint x: 374, startPoint y: 110, endPoint x: 221, endPoint y: 110, distance: 153.3
click at [123, 108] on div "Subscriptions. Esta página está lista Subscriptions Create subscription Bulk up…" at bounding box center [492, 264] width 984 height 417
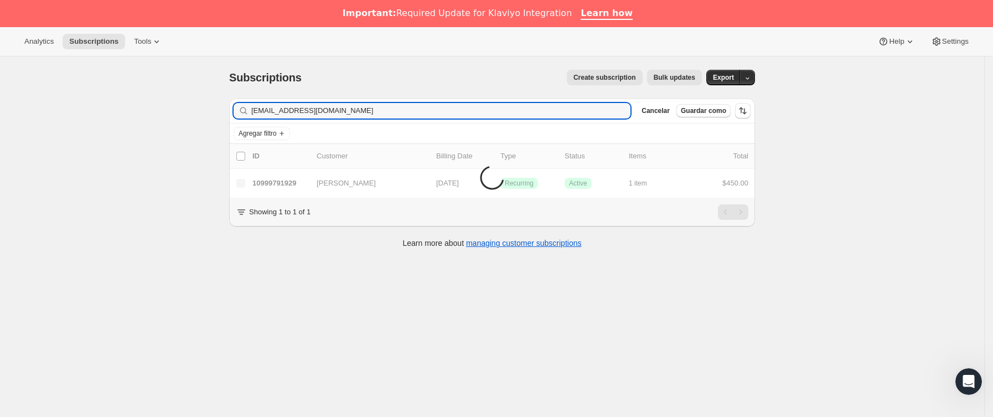
click at [181, 131] on div "Subscriptions. Esta página está lista Subscriptions Create subscription Bulk up…" at bounding box center [492, 264] width 984 height 417
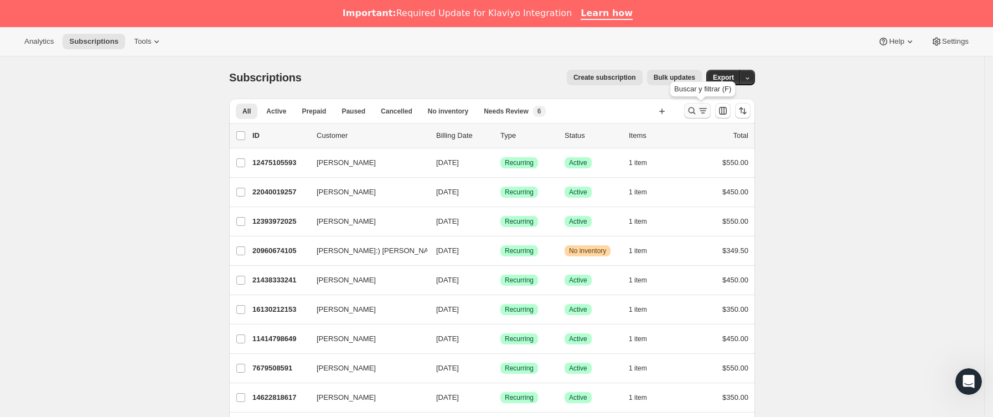
click at [700, 110] on icon "Buscar y filtrar resultados" at bounding box center [702, 110] width 11 height 11
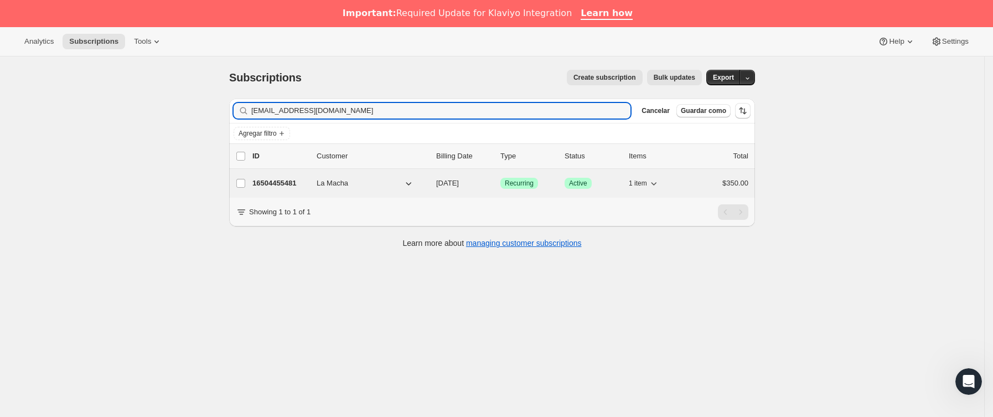
type input "[EMAIL_ADDRESS][DOMAIN_NAME]"
click at [320, 186] on span "La Macha" at bounding box center [332, 183] width 32 height 11
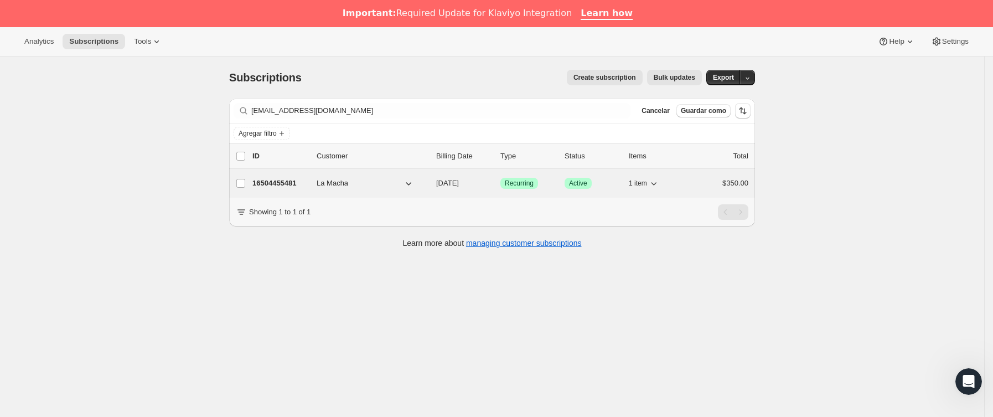
click at [306, 181] on p "16504455481" at bounding box center [279, 183] width 55 height 11
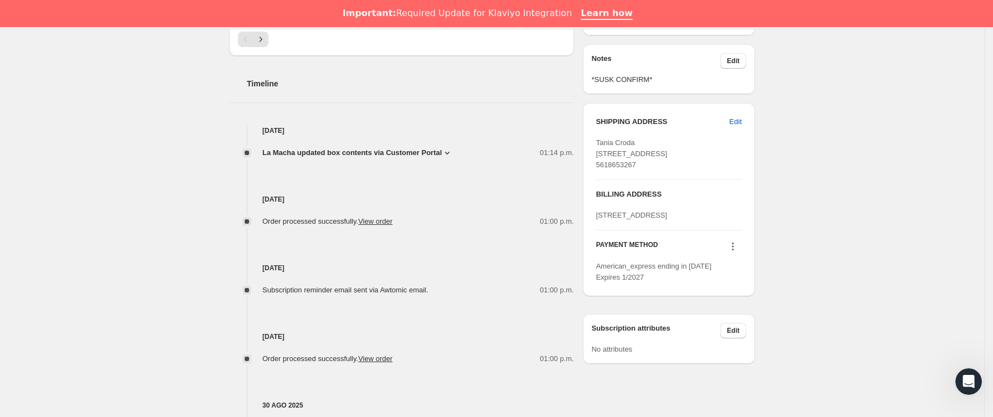
scroll to position [415, 0]
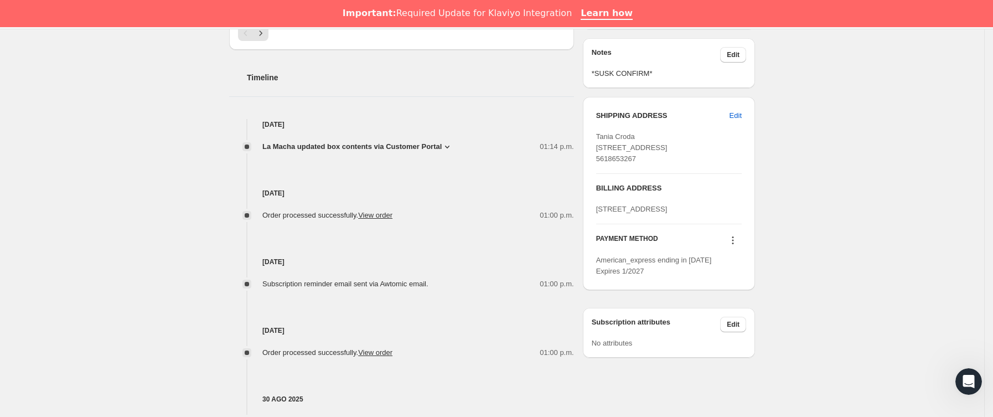
click at [417, 156] on div "[DATE] Order processed successfully. View order 01:00 p.m." at bounding box center [401, 186] width 345 height 69
click at [417, 141] on span "La Macha updated box contents via Customer Portal" at bounding box center [351, 146] width 179 height 11
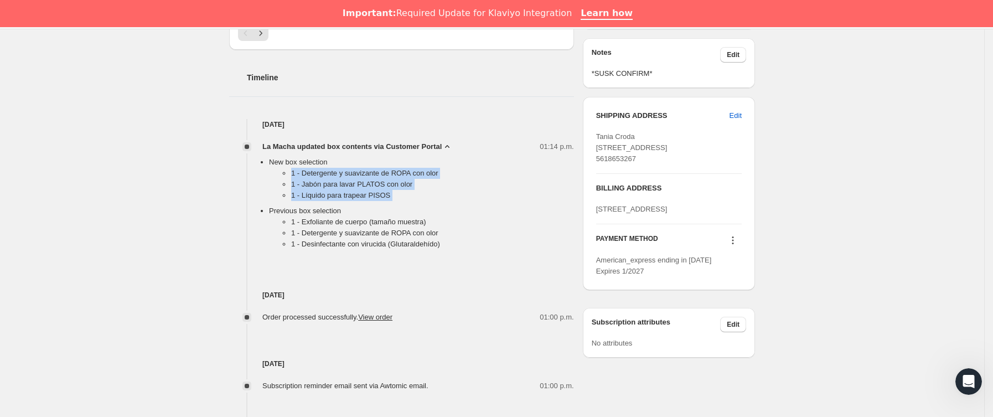
drag, startPoint x: 289, startPoint y: 173, endPoint x: 429, endPoint y: 211, distance: 144.4
click at [429, 211] on ul "New box selection 1 - Detergente y suavizante de ROPA con olor 1 - Jabón para l…" at bounding box center [410, 205] width 327 height 97
copy ul "1 - Detergente y suavizante de ROPA con olor 1 - Jabón para lavar PLATOS con ol…"
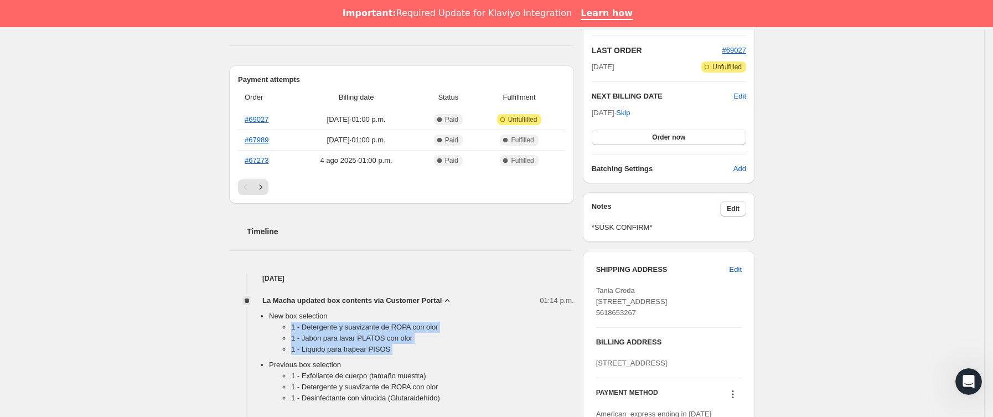
scroll to position [166, 0]
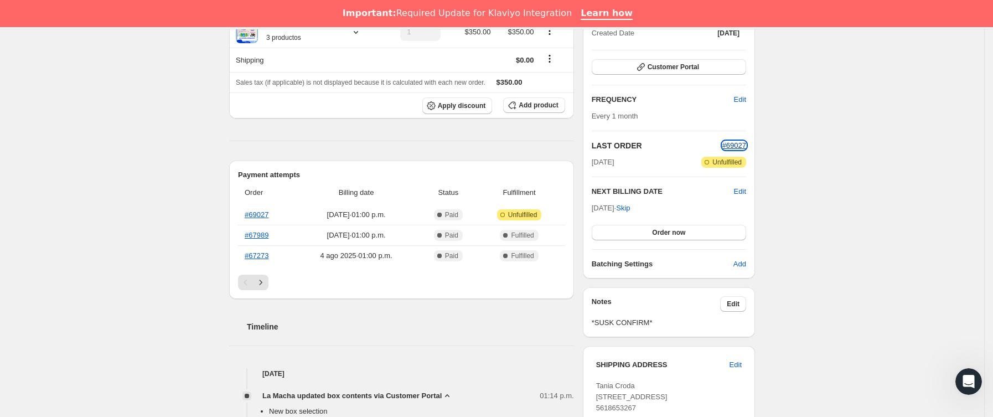
click at [744, 146] on span "#69027" at bounding box center [734, 145] width 24 height 8
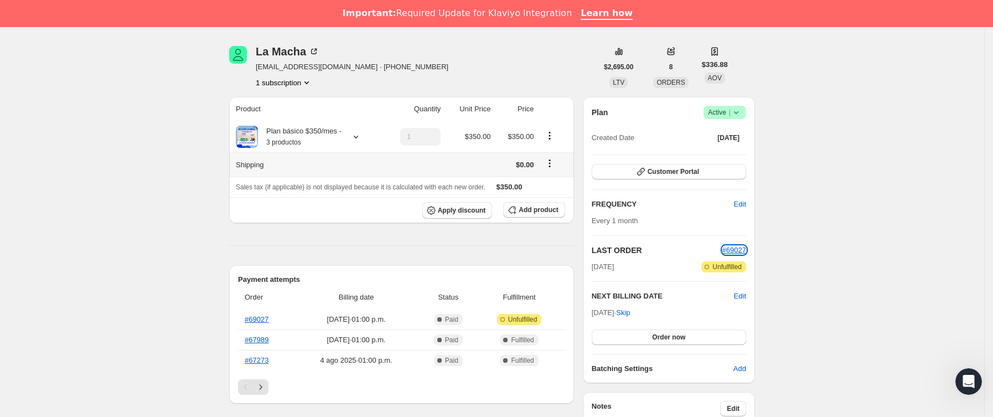
scroll to position [0, 0]
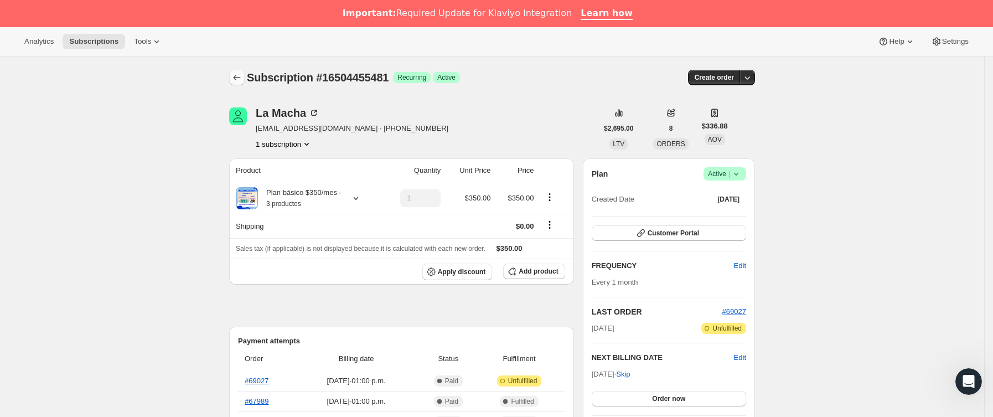
click at [242, 73] on icon "Subscriptions" at bounding box center [236, 77] width 11 height 11
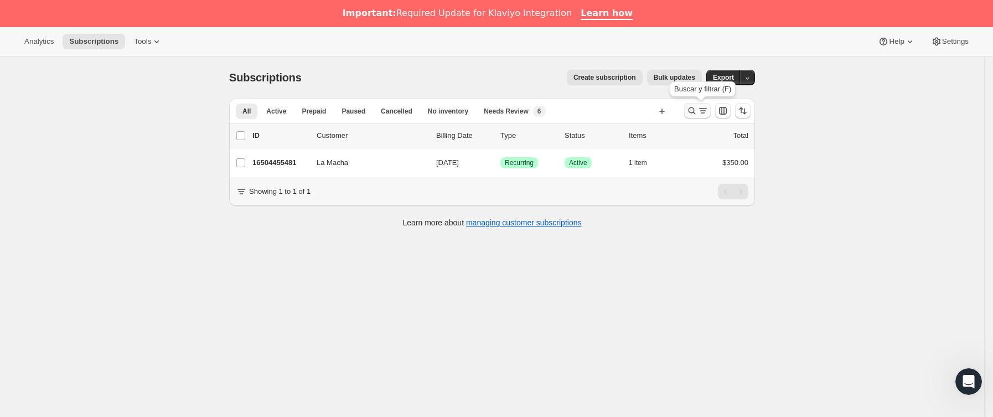
click at [707, 110] on icon "Buscar y filtrar resultados" at bounding box center [702, 110] width 11 height 11
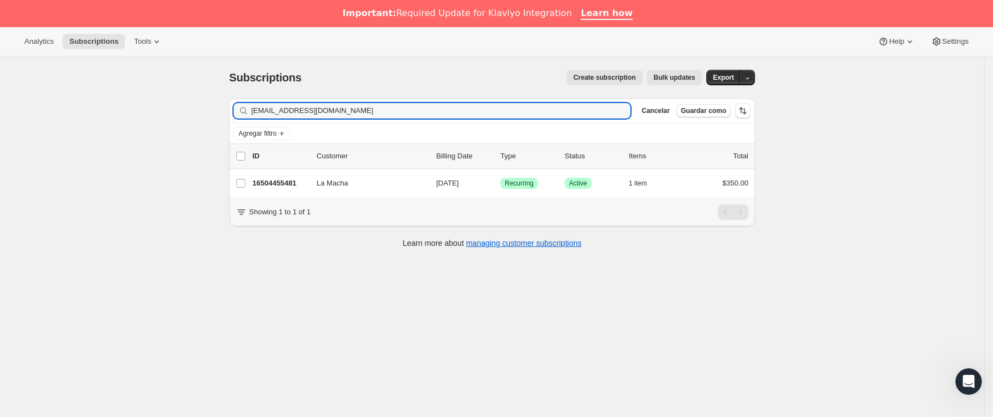
drag, startPoint x: 401, startPoint y: 115, endPoint x: 15, endPoint y: 123, distance: 385.2
click at [15, 123] on div "Subscriptions. Esta página está lista Subscriptions Create subscription Bulk up…" at bounding box center [492, 264] width 984 height 417
type input "[EMAIL_ADDRESS][DOMAIN_NAME]"
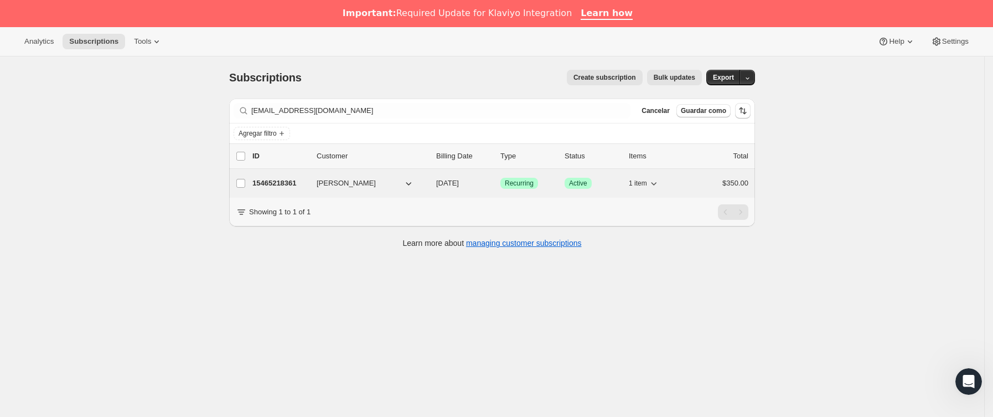
click at [308, 183] on p "15465218361" at bounding box center [279, 183] width 55 height 11
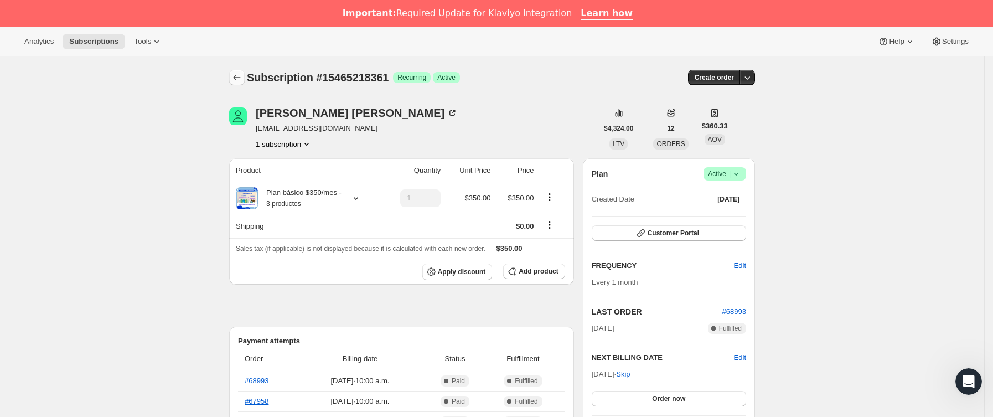
click at [245, 77] on button "Subscriptions" at bounding box center [236, 77] width 15 height 15
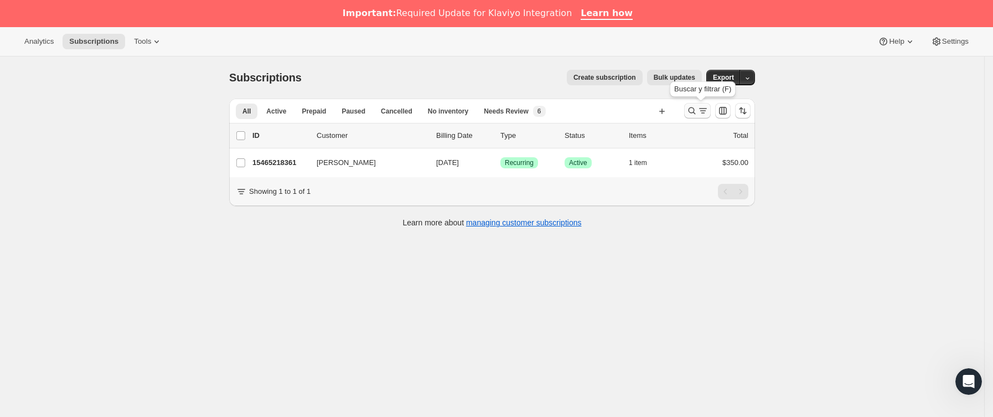
click at [697, 110] on icon "Buscar y filtrar resultados" at bounding box center [691, 110] width 11 height 11
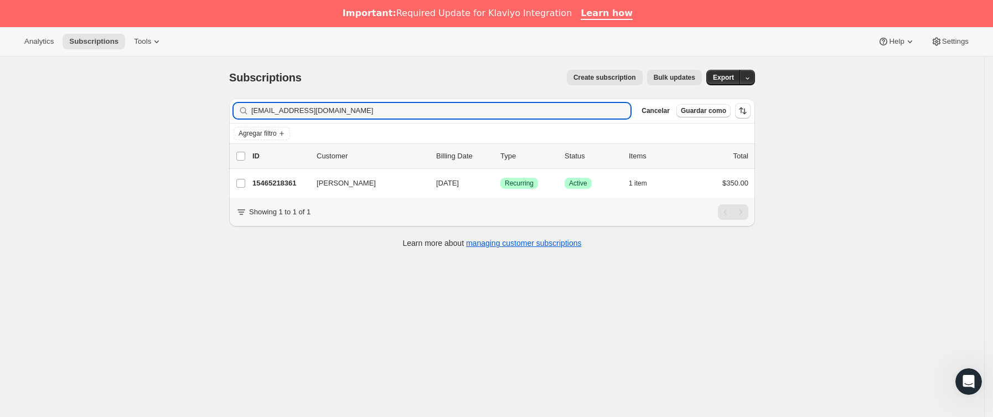
drag, startPoint x: 404, startPoint y: 106, endPoint x: 44, endPoint y: 111, distance: 360.2
click at [15, 118] on div "Subscriptions. Esta página está lista Subscriptions Create subscription Bulk up…" at bounding box center [492, 264] width 984 height 417
type input "[EMAIL_ADDRESS][DOMAIN_NAME]"
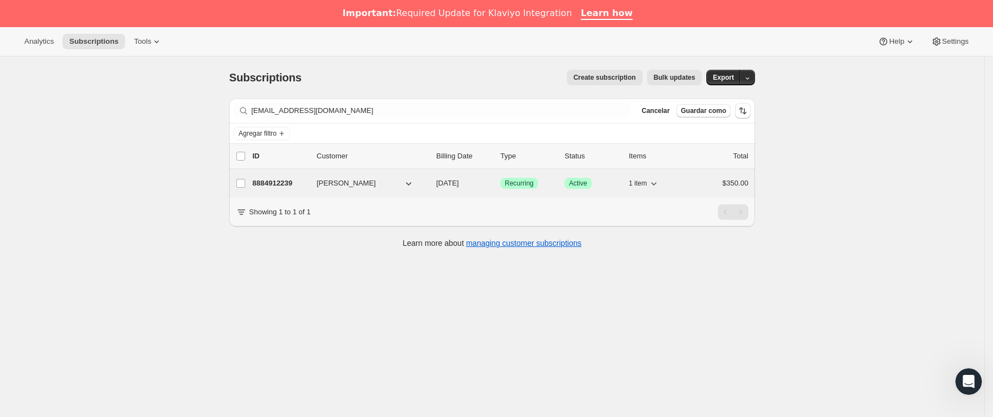
click at [308, 185] on p "8884912239" at bounding box center [279, 183] width 55 height 11
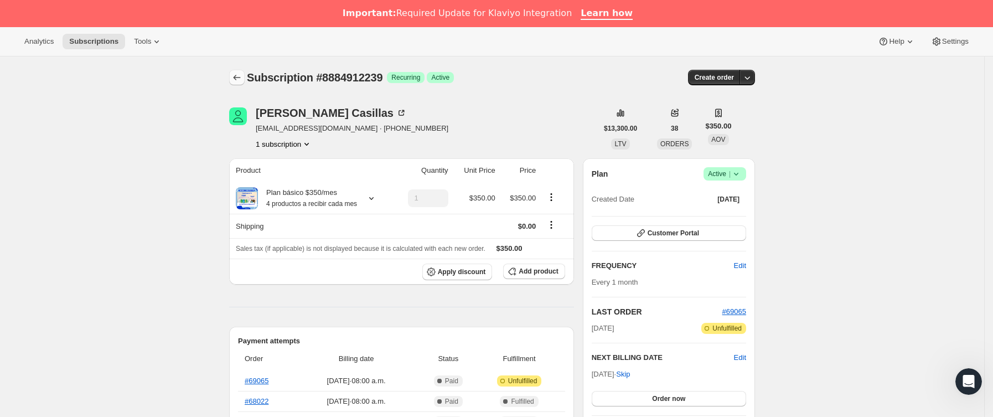
click at [244, 70] on button "Subscriptions" at bounding box center [236, 77] width 15 height 15
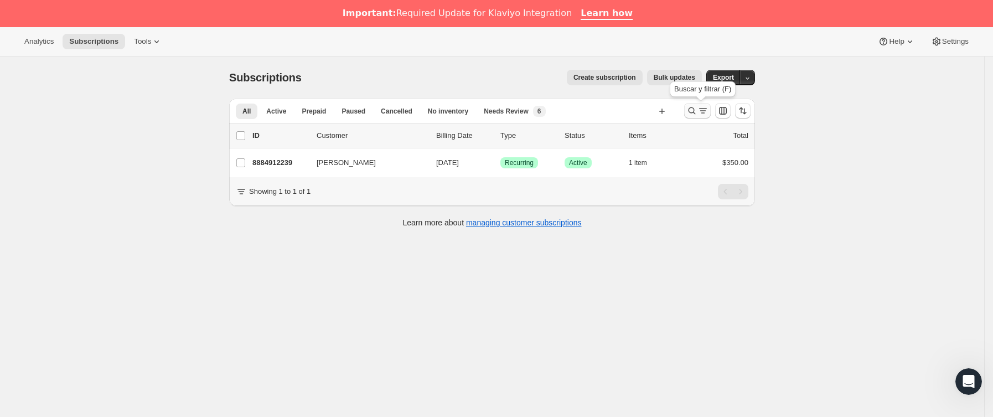
click at [707, 111] on icon "Buscar y filtrar resultados" at bounding box center [702, 110] width 11 height 11
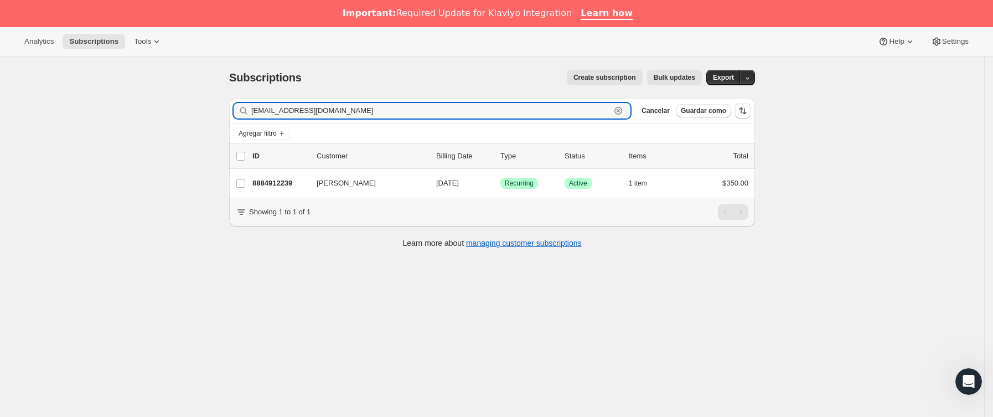
drag, startPoint x: 389, startPoint y: 112, endPoint x: -84, endPoint y: 112, distance: 473.1
click at [0, 112] on html "Analytics Subscriptions Tools Help Settings Ir directamente al contenido Subscr…" at bounding box center [496, 208] width 993 height 417
paste input "[EMAIL_ADDRESS]"
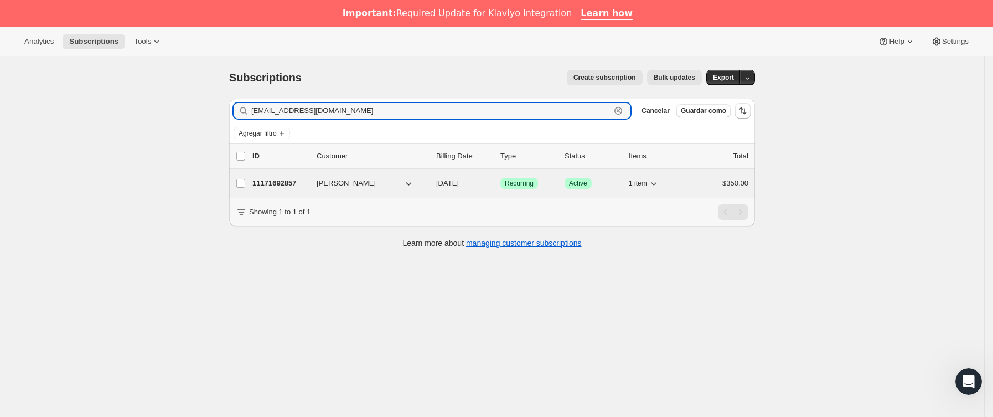
type input "[EMAIL_ADDRESS][DOMAIN_NAME]"
click at [320, 185] on span "[PERSON_NAME]" at bounding box center [345, 183] width 59 height 11
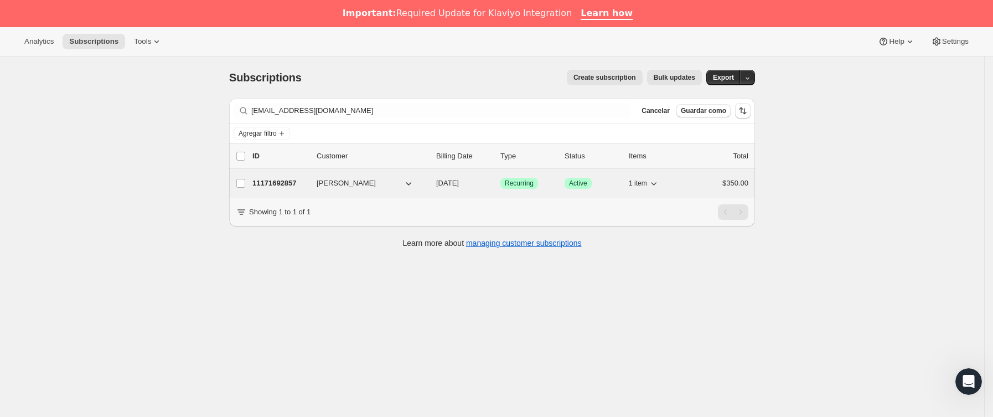
click at [308, 180] on p "11171692857" at bounding box center [279, 183] width 55 height 11
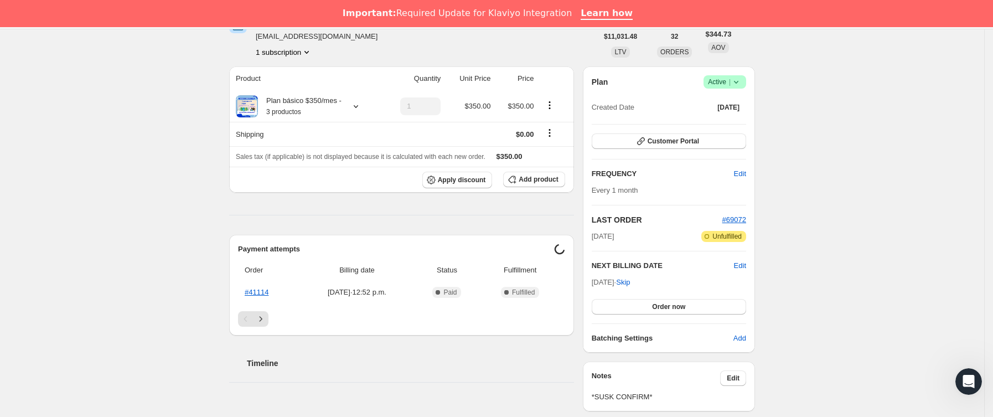
scroll to position [249, 0]
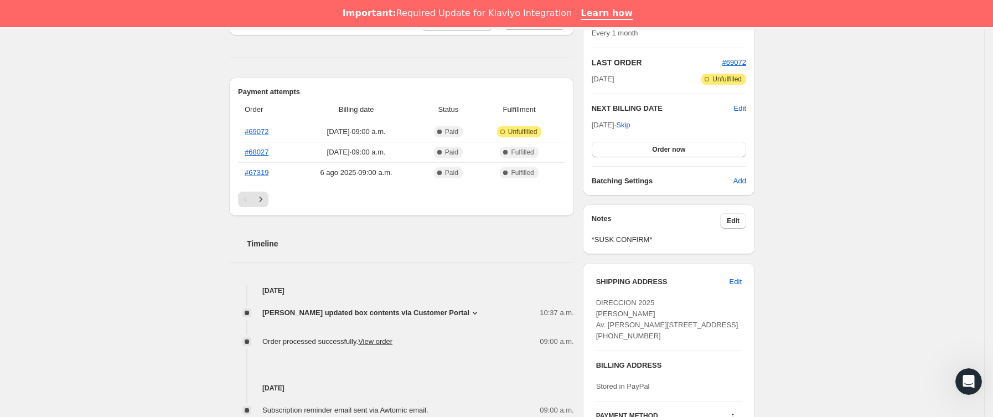
click at [424, 312] on span "[PERSON_NAME] updated box contents via Customer Portal" at bounding box center [365, 312] width 207 height 11
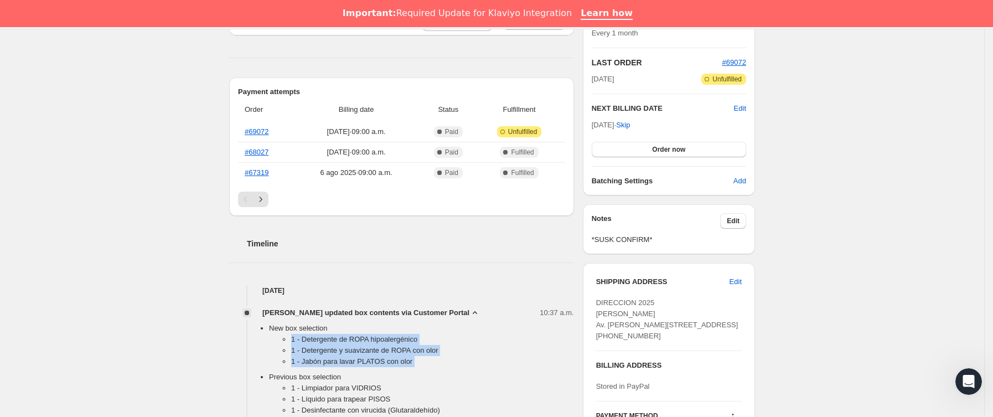
drag, startPoint x: 286, startPoint y: 335, endPoint x: 435, endPoint y: 374, distance: 153.8
click at [435, 374] on ul "New box selection 1 - Detergente de ROPA hipoalergénico 1 - Detergente y suaviz…" at bounding box center [410, 371] width 327 height 97
copy ul "1 - Detergente de ROPA hipoalergénico 1 - Detergente y suavizante de ROPA con o…"
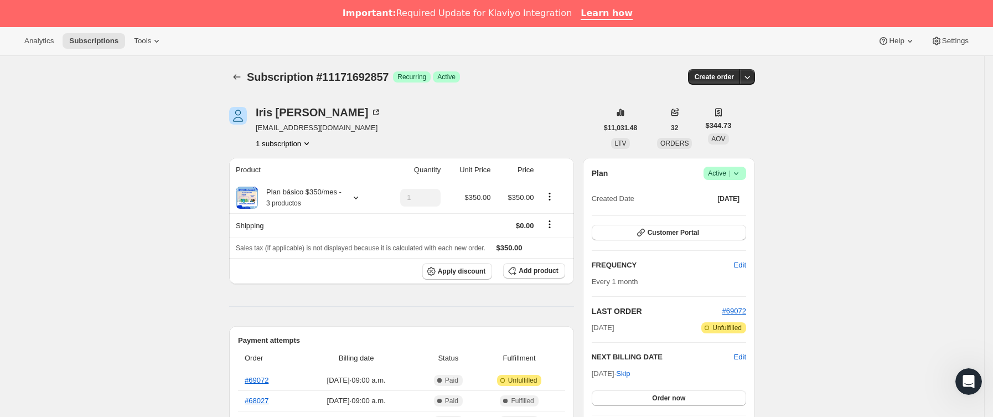
scroll to position [0, 0]
click at [239, 75] on icon "Subscriptions" at bounding box center [236, 77] width 11 height 11
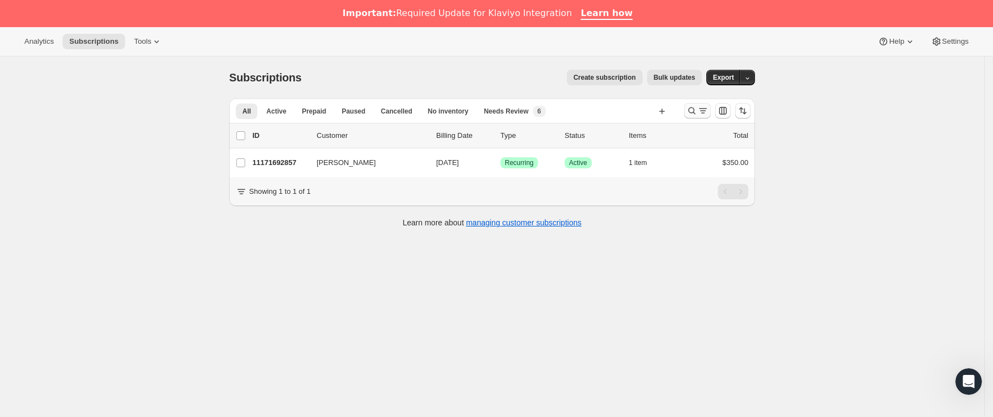
click at [687, 112] on button "Buscar y filtrar resultados" at bounding box center [697, 110] width 27 height 15
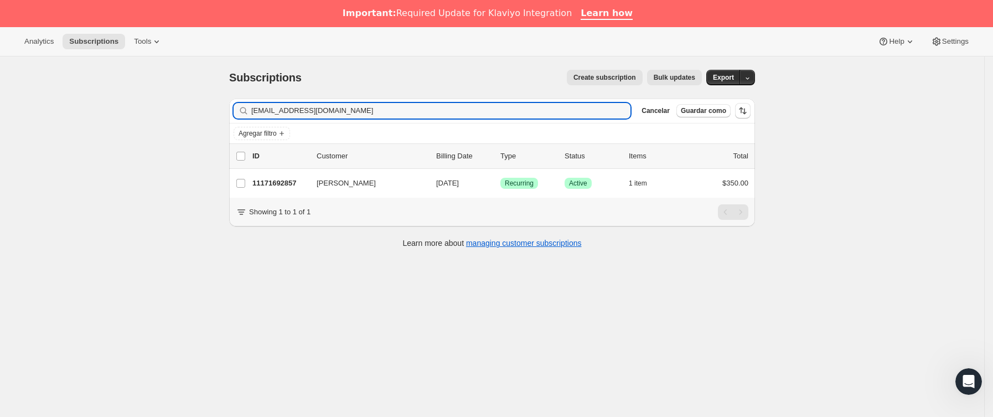
drag, startPoint x: 427, startPoint y: 112, endPoint x: 115, endPoint y: 112, distance: 312.6
click at [115, 112] on div "Subscriptions. Esta página está lista Subscriptions Create subscription Bulk up…" at bounding box center [492, 264] width 984 height 417
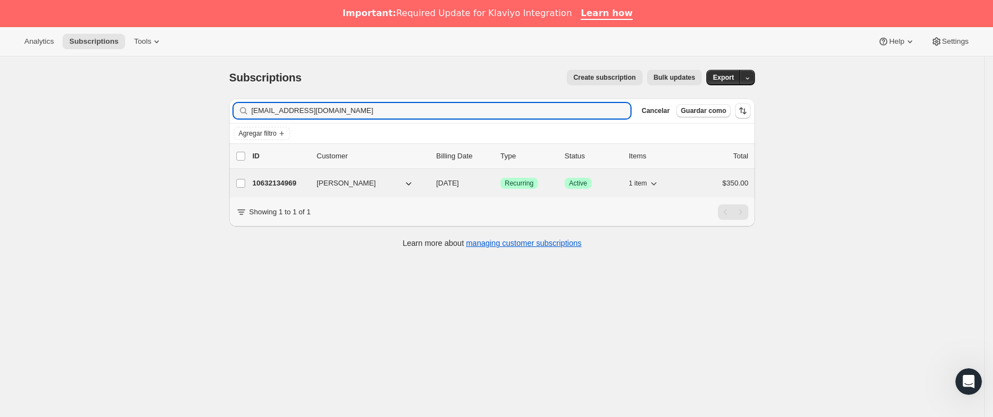
type input "[EMAIL_ADDRESS][DOMAIN_NAME]"
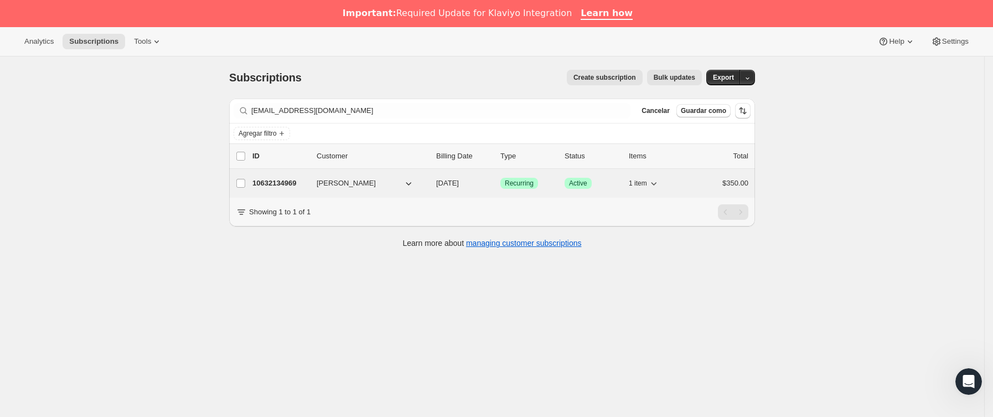
click at [304, 184] on p "10632134969" at bounding box center [279, 183] width 55 height 11
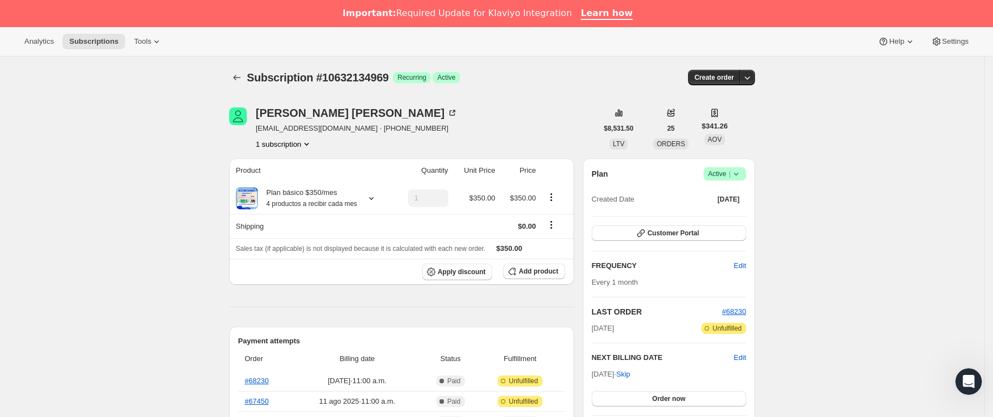
click at [739, 175] on icon at bounding box center [735, 173] width 11 height 11
click at [718, 214] on span "Cancel subscription" at bounding box center [729, 214] width 63 height 8
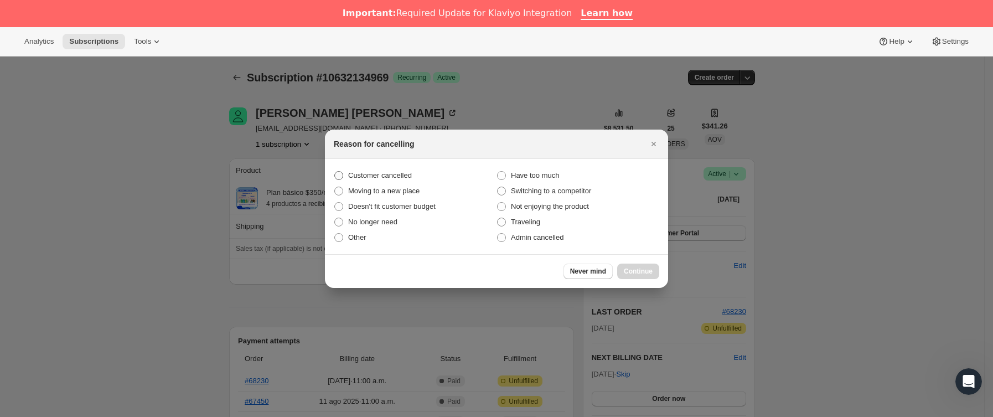
click at [369, 173] on span "Customer cancelled" at bounding box center [380, 175] width 64 height 8
click at [335, 172] on input "Customer cancelled" at bounding box center [334, 171] width 1 height 1
radio input "true"
click at [639, 269] on span "Continue" at bounding box center [638, 271] width 29 height 9
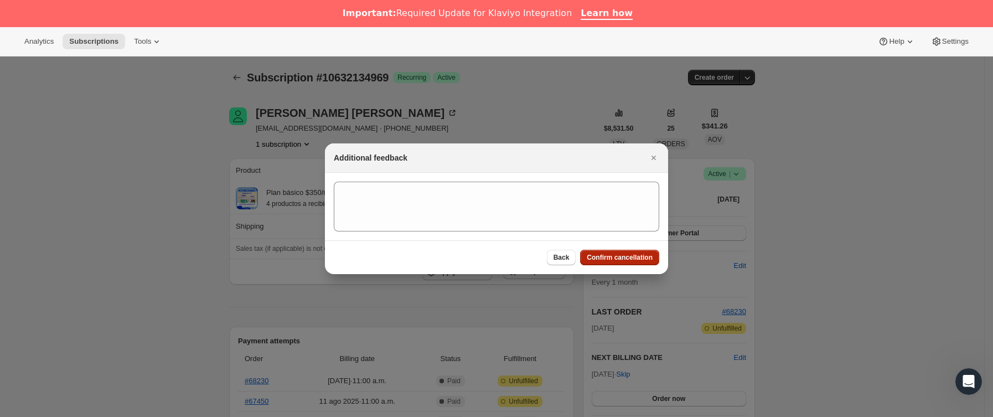
click at [620, 259] on span "Confirm cancellation" at bounding box center [620, 257] width 66 height 9
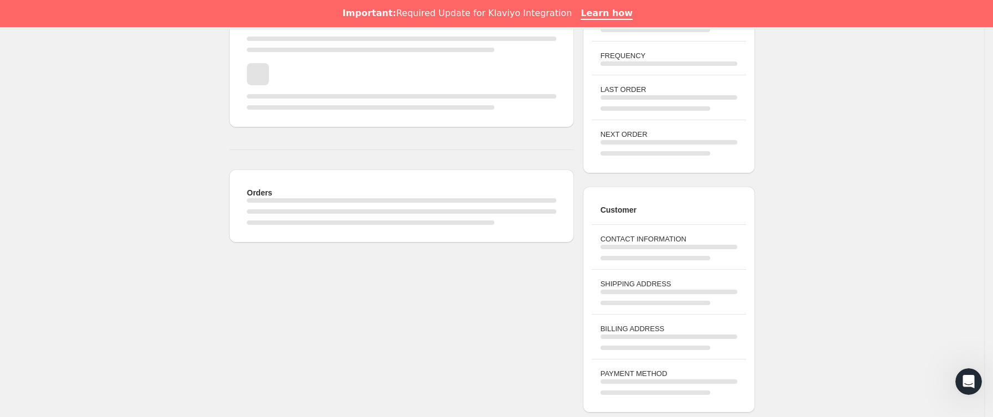
scroll to position [249, 0]
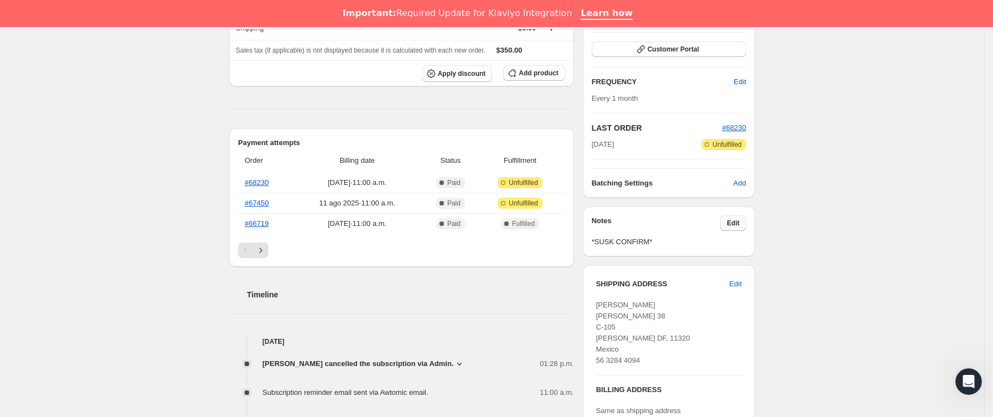
click at [737, 227] on span "Edit" at bounding box center [732, 223] width 13 height 9
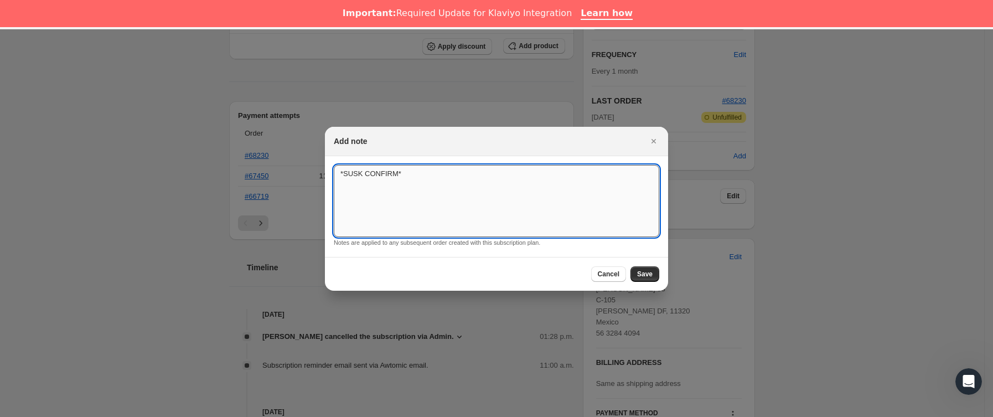
click at [495, 169] on textarea "*SUSK CONFIRM*" at bounding box center [496, 201] width 325 height 72
type textarea "*SUSK CONFIRM* no idica"
click at [641, 278] on span "Save" at bounding box center [644, 273] width 15 height 9
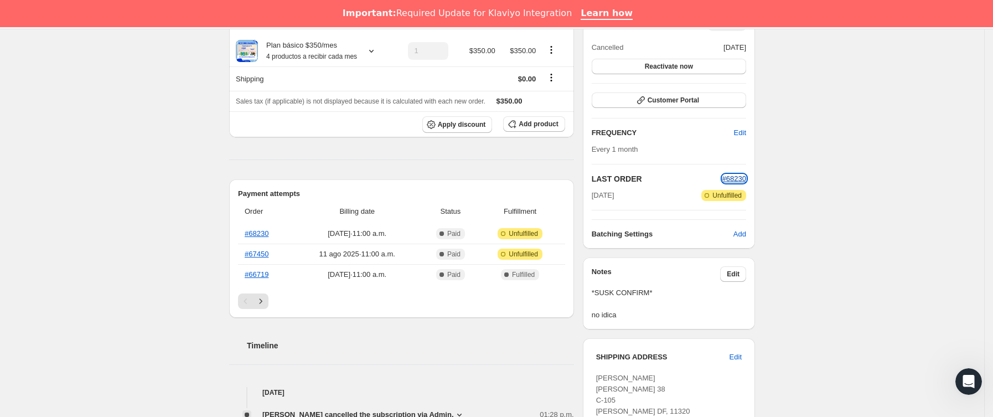
click at [734, 176] on span "#68230" at bounding box center [734, 178] width 24 height 8
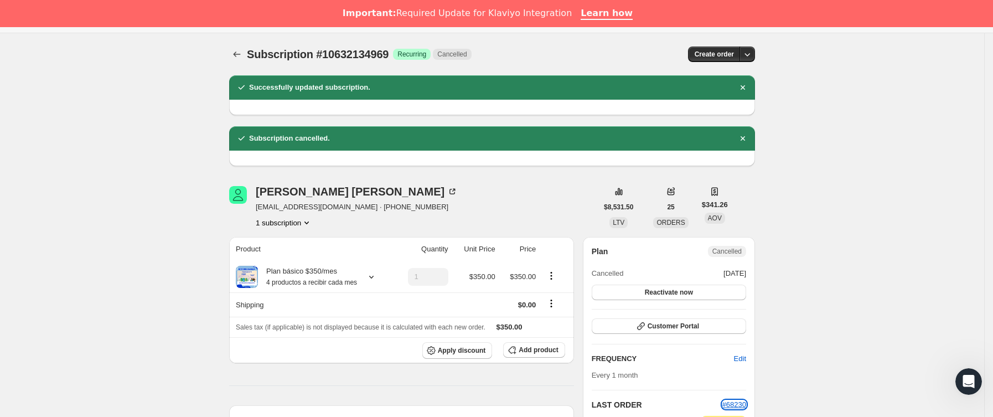
scroll to position [0, 0]
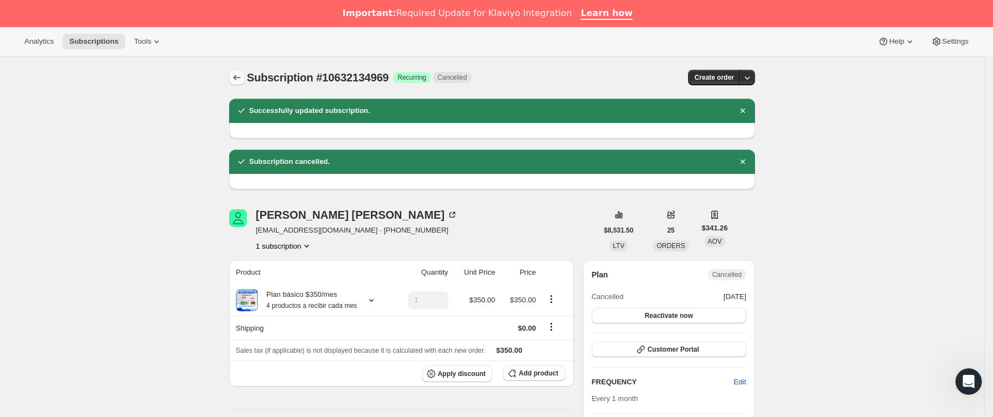
click at [236, 72] on icon "Subscriptions" at bounding box center [236, 77] width 11 height 11
